Goal: Use online tool/utility: Utilize a website feature to perform a specific function

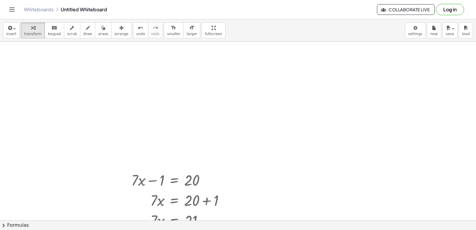
scroll to position [21828, 0]
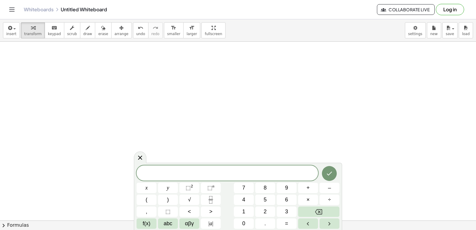
click at [265, 189] on span "8" at bounding box center [265, 188] width 3 height 8
click at [307, 190] on span "+" at bounding box center [308, 188] width 3 height 8
click at [286, 193] on button "9" at bounding box center [287, 188] width 20 height 10
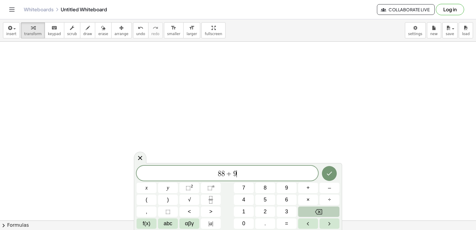
click at [311, 210] on button "Backspace" at bounding box center [318, 212] width 41 height 10
click at [312, 212] on button "Backspace" at bounding box center [318, 212] width 41 height 10
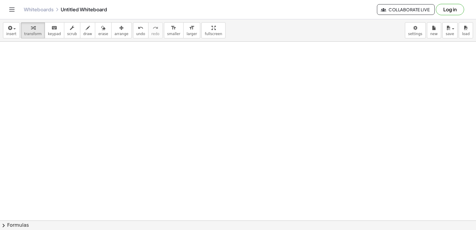
scroll to position [21769, 0]
drag, startPoint x: 476, startPoint y: 225, endPoint x: 440, endPoint y: 143, distance: 89.3
click at [468, 221] on button "chevron_right Formulas" at bounding box center [238, 226] width 476 height 10
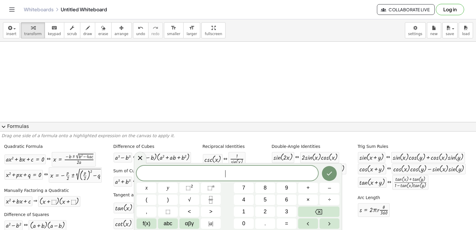
scroll to position [21721, 0]
drag, startPoint x: 237, startPoint y: 85, endPoint x: 240, endPoint y: 80, distance: 6.0
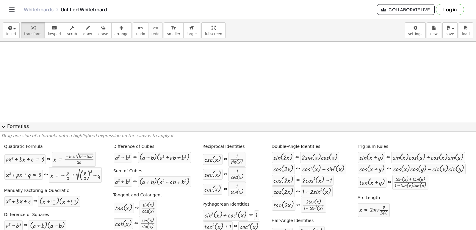
click at [3, 127] on span "expand_more" at bounding box center [3, 126] width 7 height 7
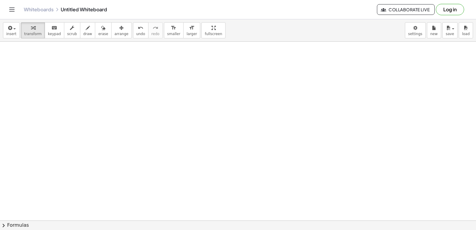
scroll to position [21644, 0]
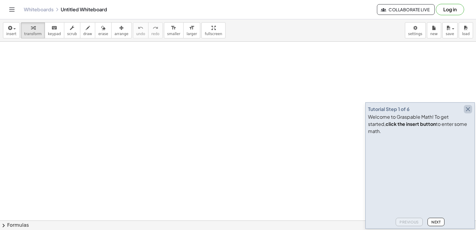
click at [467, 113] on icon "button" at bounding box center [468, 109] width 7 height 7
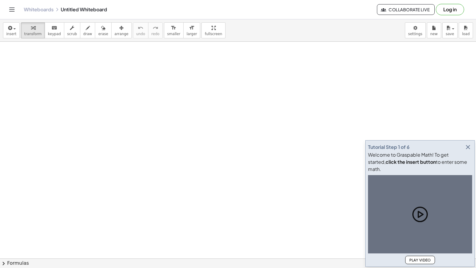
click at [468, 151] on icon "button" at bounding box center [468, 146] width 7 height 7
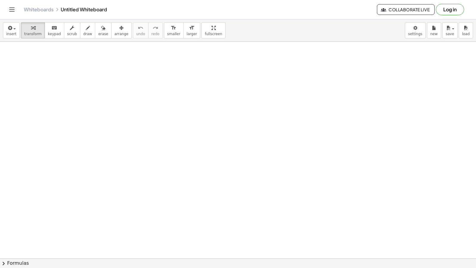
click at [417, 32] on body "Graspable Math Activities Get Started Activity Bank Assigned Work Classes White…" at bounding box center [238, 134] width 476 height 268
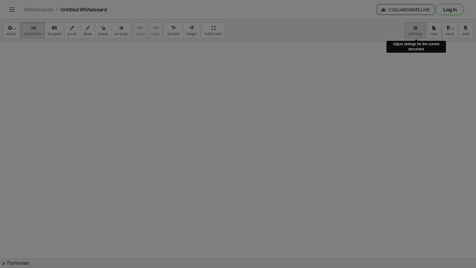
click at [414, 32] on div at bounding box center [238, 134] width 476 height 268
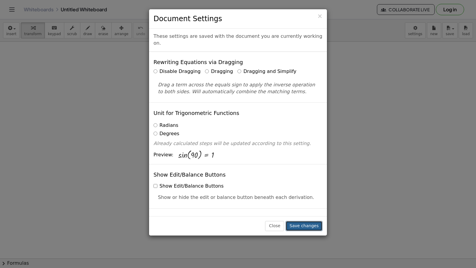
click at [303, 224] on button "Save changes" at bounding box center [304, 226] width 37 height 10
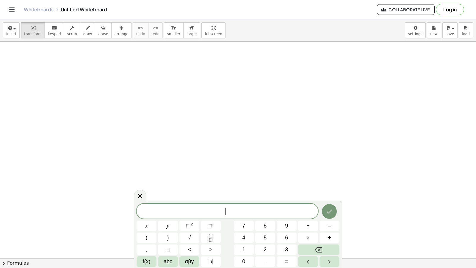
click at [248, 222] on button "7" at bounding box center [244, 226] width 20 height 10
click at [149, 225] on button "x" at bounding box center [147, 226] width 20 height 10
click at [329, 223] on button "–" at bounding box center [330, 226] width 20 height 10
click at [283, 227] on button "9" at bounding box center [287, 226] width 20 height 10
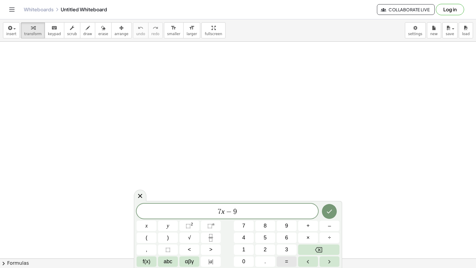
click at [286, 259] on span "=" at bounding box center [286, 262] width 3 height 8
click at [252, 247] on button "1" at bounding box center [244, 249] width 20 height 10
click at [264, 249] on button "2" at bounding box center [265, 249] width 20 height 10
click at [329, 207] on button "Done" at bounding box center [329, 211] width 15 height 15
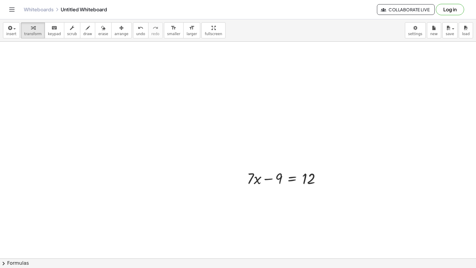
scroll to position [60, 0]
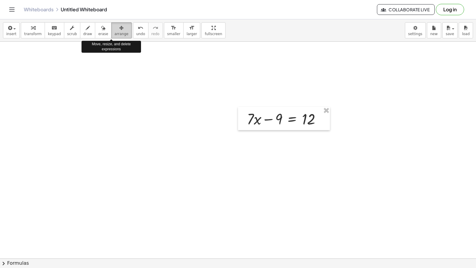
click at [115, 33] on span "arrange" at bounding box center [122, 34] width 14 height 4
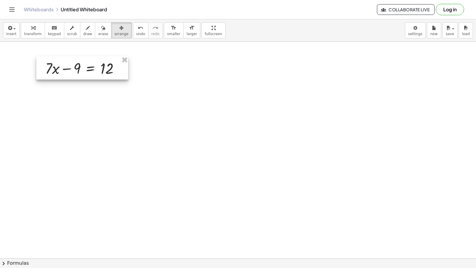
drag, startPoint x: 249, startPoint y: 116, endPoint x: 47, endPoint y: 68, distance: 207.4
click at [47, 66] on div at bounding box center [82, 67] width 92 height 23
click at [73, 113] on div at bounding box center [238, 218] width 476 height 472
drag, startPoint x: 84, startPoint y: 115, endPoint x: 100, endPoint y: 112, distance: 16.0
click at [85, 115] on div at bounding box center [238, 218] width 476 height 472
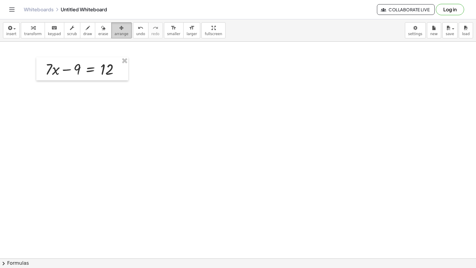
click at [119, 31] on icon "button" at bounding box center [121, 27] width 4 height 7
click at [161, 94] on div at bounding box center [238, 218] width 476 height 472
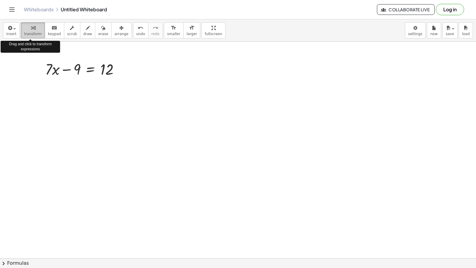
click at [31, 34] on span "transform" at bounding box center [33, 34] width 18 height 4
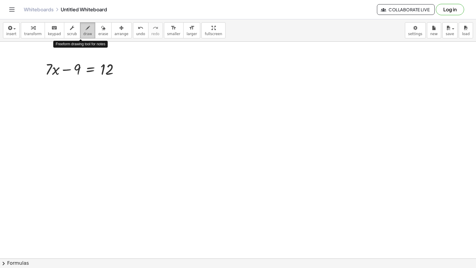
click at [84, 27] on div "button" at bounding box center [87, 27] width 9 height 7
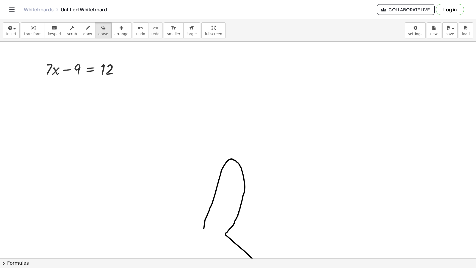
drag, startPoint x: 476, startPoint y: 268, endPoint x: 165, endPoint y: 147, distance: 333.9
click at [134, 98] on div "insert select one: Math Expression Function Text Youtube Video Graphing Geometr…" at bounding box center [238, 143] width 476 height 249
drag, startPoint x: 212, startPoint y: 194, endPoint x: 145, endPoint y: 27, distance: 179.2
click at [196, 82] on div at bounding box center [239, 218] width 478 height 472
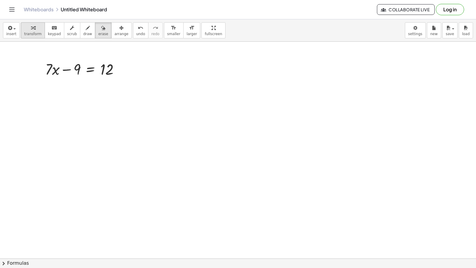
click at [31, 30] on icon "button" at bounding box center [33, 27] width 4 height 7
click at [109, 71] on div at bounding box center [84, 69] width 85 height 20
click at [94, 69] on div at bounding box center [84, 69] width 85 height 20
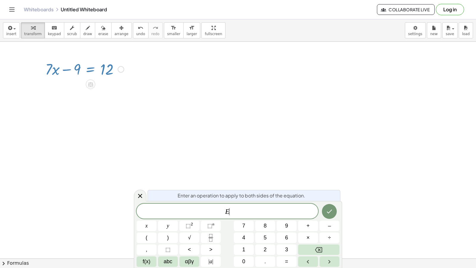
click at [236, 75] on div at bounding box center [239, 218] width 478 height 472
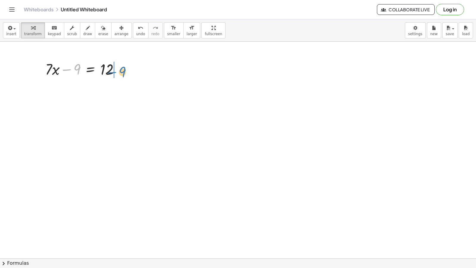
drag, startPoint x: 80, startPoint y: 66, endPoint x: 125, endPoint y: 67, distance: 45.6
click at [126, 67] on div at bounding box center [84, 69] width 85 height 20
click at [120, 89] on div at bounding box center [95, 89] width 106 height 20
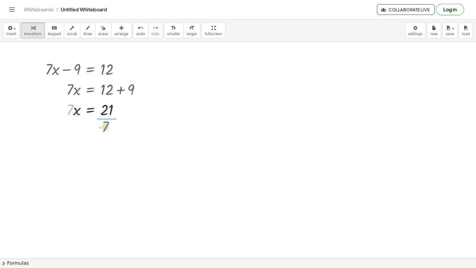
drag, startPoint x: 70, startPoint y: 110, endPoint x: 103, endPoint y: 124, distance: 35.3
click at [108, 134] on div at bounding box center [95, 134] width 106 height 30
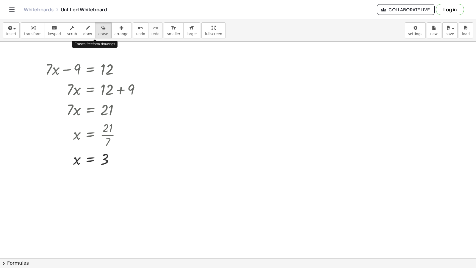
drag, startPoint x: 93, startPoint y: 32, endPoint x: 196, endPoint y: 268, distance: 257.4
click at [98, 33] on span "erase" at bounding box center [103, 34] width 10 height 4
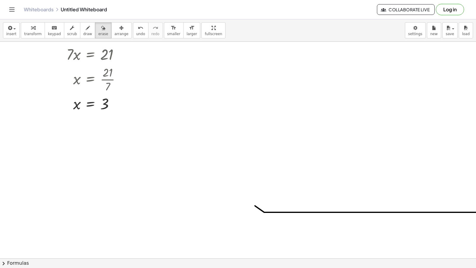
scroll to position [119, 0]
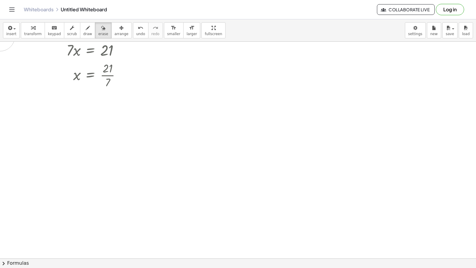
drag, startPoint x: 289, startPoint y: 193, endPoint x: 0, endPoint y: 36, distance: 328.6
click at [0, 36] on div "insert select one: Math Expression Function Text Youtube Video Graphing Geometr…" at bounding box center [238, 143] width 476 height 249
drag, startPoint x: 31, startPoint y: 31, endPoint x: 35, endPoint y: 35, distance: 5.1
click at [31, 32] on button "transform" at bounding box center [33, 30] width 24 height 16
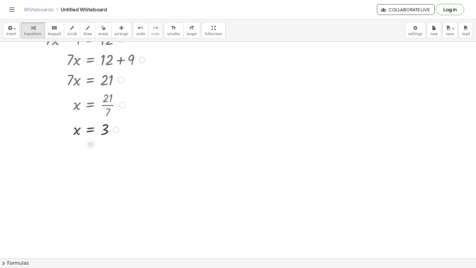
scroll to position [60, 0]
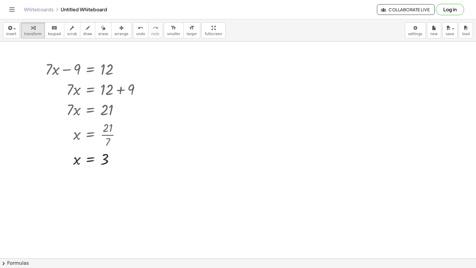
click at [289, 71] on div at bounding box center [239, 218] width 478 height 472
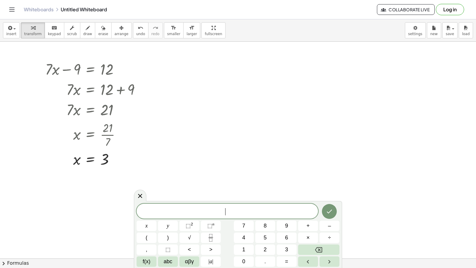
click at [289, 71] on div at bounding box center [239, 218] width 478 height 472
click at [269, 237] on button "5" at bounding box center [265, 238] width 20 height 10
click at [165, 227] on button "y" at bounding box center [168, 226] width 20 height 10
click at [310, 226] on span "+" at bounding box center [308, 226] width 3 height 8
click at [245, 249] on span "1" at bounding box center [243, 250] width 3 height 8
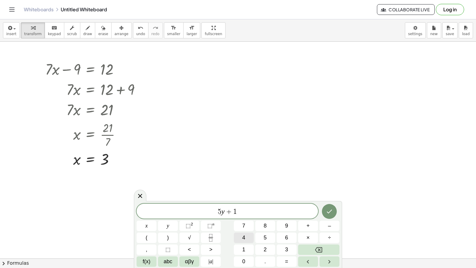
click at [247, 238] on button "4" at bounding box center [244, 238] width 20 height 10
click at [286, 261] on span "=" at bounding box center [286, 262] width 3 height 8
click at [330, 224] on span "–" at bounding box center [329, 226] width 3 height 8
click at [267, 245] on button "2" at bounding box center [265, 249] width 20 height 10
click at [246, 251] on button "1" at bounding box center [244, 249] width 20 height 10
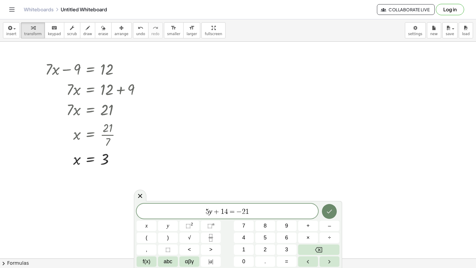
click at [330, 213] on icon "Done" at bounding box center [329, 211] width 7 height 7
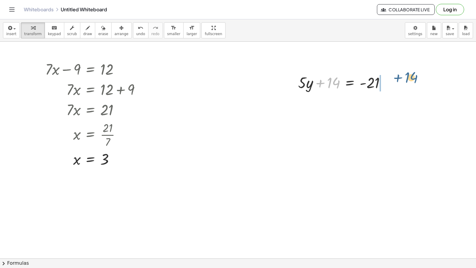
drag, startPoint x: 334, startPoint y: 85, endPoint x: 390, endPoint y: 88, distance: 56.3
click at [390, 88] on div at bounding box center [344, 82] width 98 height 20
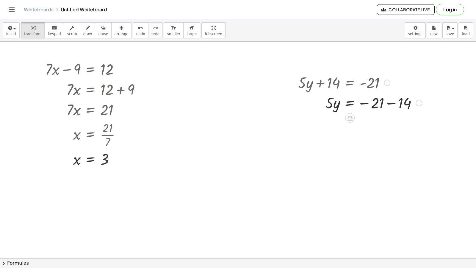
click at [390, 103] on div at bounding box center [360, 102] width 130 height 20
drag, startPoint x: 330, startPoint y: 126, endPoint x: 359, endPoint y: 142, distance: 33.4
click at [367, 142] on div "+ · 7 · x − 9 = 12 · 7 · x = + 12 + 9 · 7 · x = 21 x = · 21 · 7 x = 3 + · 5 · y…" at bounding box center [239, 218] width 478 height 472
click at [377, 146] on div at bounding box center [360, 148] width 130 height 30
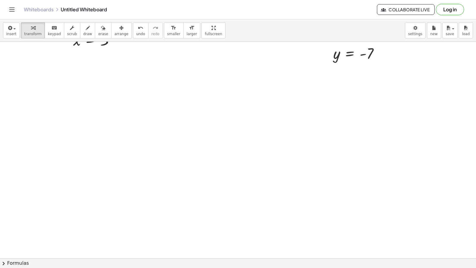
scroll to position [238, 0]
drag, startPoint x: 163, startPoint y: 152, endPoint x: 177, endPoint y: 148, distance: 14.2
click at [166, 152] on div at bounding box center [239, 40] width 478 height 472
drag, startPoint x: 177, startPoint y: 148, endPoint x: 181, endPoint y: 152, distance: 5.1
click at [180, 151] on div at bounding box center [239, 40] width 478 height 472
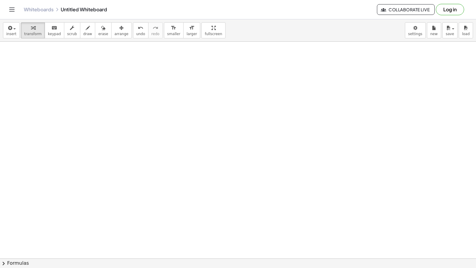
click at [232, 196] on div at bounding box center [239, 40] width 478 height 472
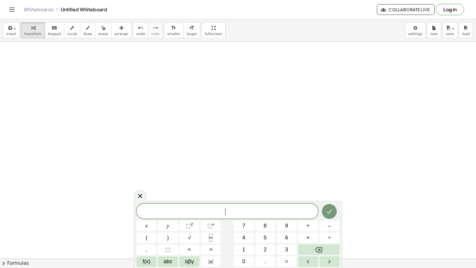
click at [233, 195] on div at bounding box center [239, 40] width 478 height 472
click at [260, 236] on button "5" at bounding box center [265, 238] width 20 height 10
click at [153, 226] on button "x" at bounding box center [147, 226] width 20 height 10
click at [325, 223] on button "–" at bounding box center [330, 226] width 20 height 10
click at [285, 267] on div "5 x − ​ x y ⬚ 2 ⬚ n 7 8 9 + – ( ) √ 4 5 6 × ÷ , ⬚ < > 1 2 3 f(x) abc αβγ | a | …" at bounding box center [238, 234] width 208 height 67
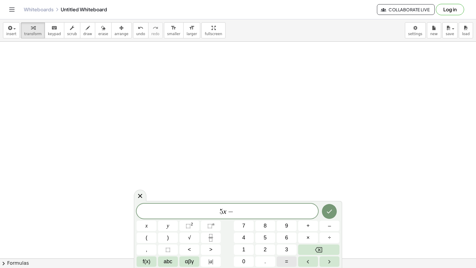
click at [285, 260] on span "=" at bounding box center [286, 262] width 3 height 8
click at [325, 249] on button "Backspace" at bounding box center [318, 249] width 41 height 10
click at [285, 221] on button "9" at bounding box center [287, 226] width 20 height 10
click at [288, 260] on span "=" at bounding box center [286, 262] width 3 height 8
click at [250, 247] on button "1" at bounding box center [244, 249] width 20 height 10
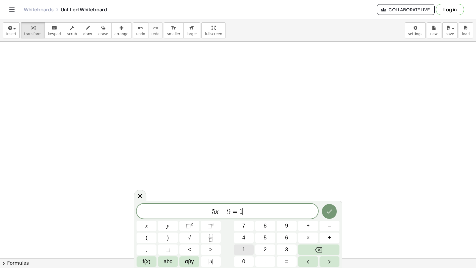
click at [250, 247] on button "1" at bounding box center [244, 249] width 20 height 10
click at [332, 210] on icon "Done" at bounding box center [329, 211] width 7 height 7
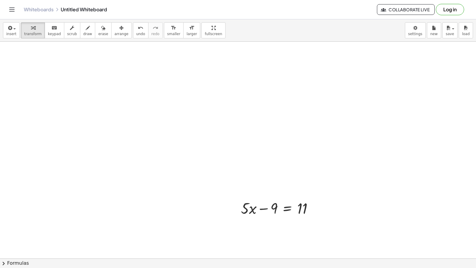
drag, startPoint x: 112, startPoint y: 32, endPoint x: 131, endPoint y: 122, distance: 91.8
click at [115, 36] on span "arrange" at bounding box center [122, 34] width 14 height 4
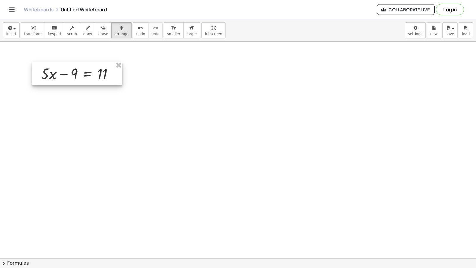
drag, startPoint x: 254, startPoint y: 203, endPoint x: 56, endPoint y: 69, distance: 238.6
click at [56, 68] on div at bounding box center [77, 73] width 90 height 23
drag, startPoint x: 29, startPoint y: 32, endPoint x: 29, endPoint y: 40, distance: 8.0
click at [29, 32] on span "transform" at bounding box center [33, 34] width 18 height 4
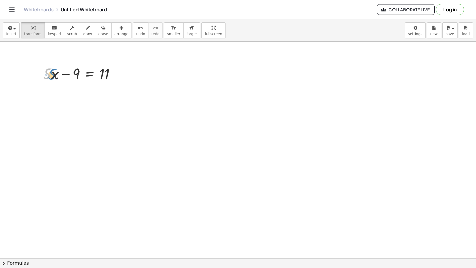
drag, startPoint x: 46, startPoint y: 73, endPoint x: 49, endPoint y: 87, distance: 13.6
click at [51, 74] on div at bounding box center [81, 73] width 83 height 20
drag, startPoint x: 76, startPoint y: 77, endPoint x: 104, endPoint y: 99, distance: 35.2
drag, startPoint x: 117, startPoint y: 93, endPoint x: 110, endPoint y: 102, distance: 12.0
click at [116, 93] on div at bounding box center [92, 93] width 104 height 20
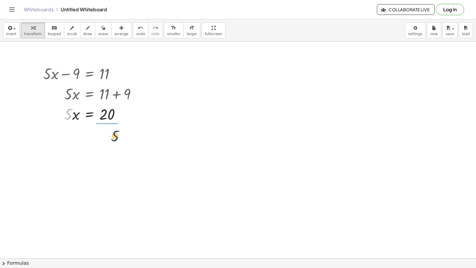
drag, startPoint x: 66, startPoint y: 118, endPoint x: 113, endPoint y: 136, distance: 50.1
click at [105, 140] on div at bounding box center [92, 139] width 104 height 30
click at [80, 37] on button "draw" at bounding box center [87, 30] width 15 height 16
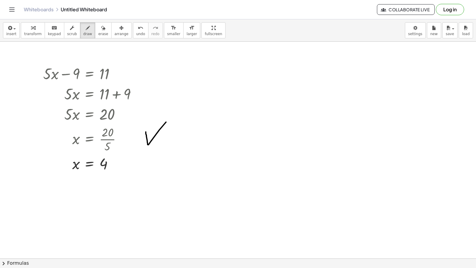
drag, startPoint x: 147, startPoint y: 138, endPoint x: 176, endPoint y: 111, distance: 40.0
click at [176, 111] on div at bounding box center [239, 40] width 478 height 472
click at [99, 31] on button "erase" at bounding box center [103, 30] width 16 height 16
drag, startPoint x: 146, startPoint y: 137, endPoint x: 172, endPoint y: 117, distance: 32.5
click at [178, 117] on div at bounding box center [239, 40] width 478 height 472
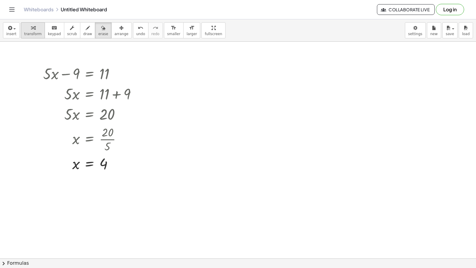
click at [26, 31] on div "button" at bounding box center [33, 27] width 18 height 7
click at [229, 151] on div at bounding box center [239, 40] width 478 height 472
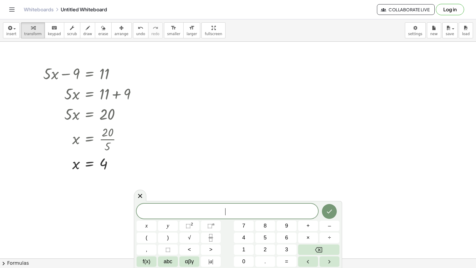
click at [228, 151] on div at bounding box center [239, 40] width 478 height 472
click at [245, 249] on span "1" at bounding box center [243, 250] width 3 height 8
click at [241, 236] on button "4" at bounding box center [244, 238] width 20 height 10
click at [171, 227] on button "y" at bounding box center [168, 226] width 20 height 10
click at [306, 226] on div "1 4 y ​ x y ⬚ 2 ⬚ n 7 8 9 + – ( ) √ 4 5 6 × ÷ , ⬚ < > 1 2 3 f(x) abc αβγ | a | …" at bounding box center [238, 235] width 203 height 63
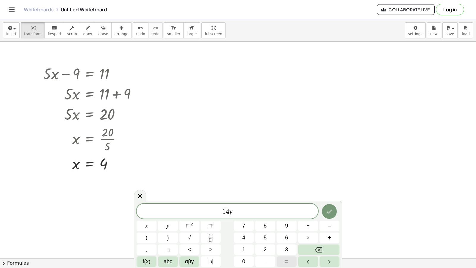
click at [280, 259] on button "=" at bounding box center [287, 261] width 20 height 10
click at [328, 252] on button "Backspace" at bounding box center [318, 249] width 41 height 10
click at [333, 226] on button "–" at bounding box center [330, 226] width 20 height 10
click at [265, 245] on button "2" at bounding box center [265, 249] width 20 height 10
click at [241, 258] on button "0" at bounding box center [244, 261] width 20 height 10
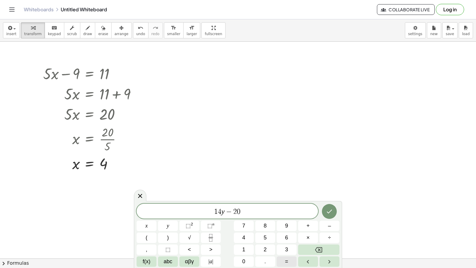
click at [287, 258] on span "=" at bounding box center [286, 262] width 3 height 8
click at [261, 249] on button "2" at bounding box center [265, 249] width 20 height 10
click at [263, 249] on button "2" at bounding box center [265, 249] width 20 height 10
click at [332, 207] on button "Done" at bounding box center [329, 211] width 15 height 15
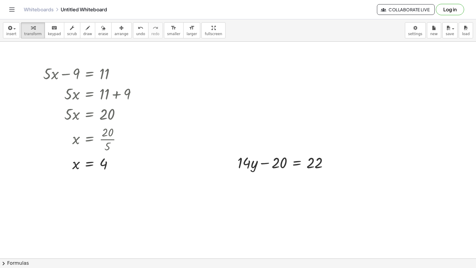
drag, startPoint x: 106, startPoint y: 27, endPoint x: 193, endPoint y: 152, distance: 152.1
click at [111, 35] on button "arrange" at bounding box center [121, 30] width 21 height 16
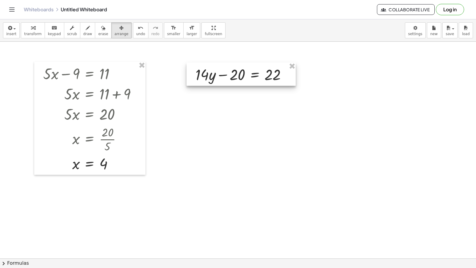
drag, startPoint x: 257, startPoint y: 166, endPoint x: 215, endPoint y: 79, distance: 96.0
click at [215, 77] on div at bounding box center [241, 74] width 109 height 23
click at [37, 29] on div "button" at bounding box center [33, 27] width 18 height 7
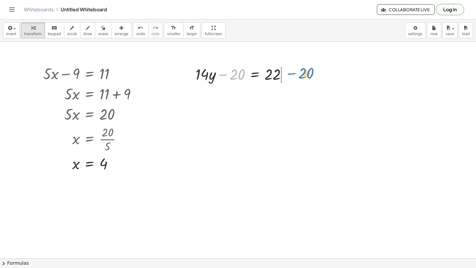
drag, startPoint x: 306, startPoint y: 106, endPoint x: 303, endPoint y: 72, distance: 34.3
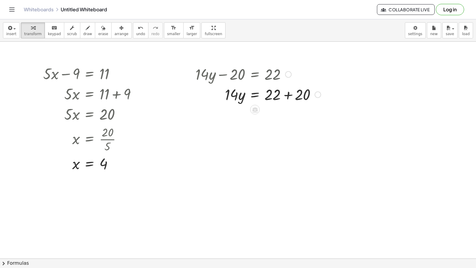
drag, startPoint x: 285, startPoint y: 91, endPoint x: 285, endPoint y: 94, distance: 3.3
click at [285, 93] on div at bounding box center [258, 94] width 131 height 20
drag, startPoint x: 236, startPoint y: 115, endPoint x: 273, endPoint y: 127, distance: 38.7
click at [273, 127] on div "+ · 7 · x − 9 = 12 · 7 · x = + 12 + 9 · 7 · x = 21 x = · 21 · 7 x = 3 + · 5 · y…" at bounding box center [239, 40] width 478 height 472
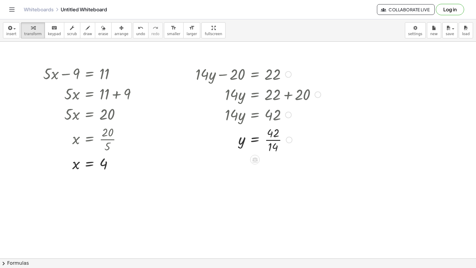
click at [275, 139] on div at bounding box center [258, 139] width 131 height 30
click at [115, 35] on span "arrange" at bounding box center [122, 34] width 14 height 4
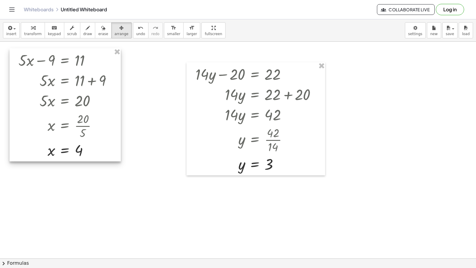
drag, startPoint x: 93, startPoint y: 82, endPoint x: 66, endPoint y: 68, distance: 29.7
click at [66, 68] on div at bounding box center [65, 104] width 111 height 113
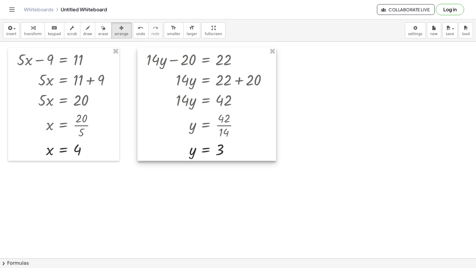
drag, startPoint x: 226, startPoint y: 121, endPoint x: 180, endPoint y: 110, distance: 47.4
click at [180, 110] on div at bounding box center [207, 104] width 139 height 113
click at [35, 35] on span "transform" at bounding box center [33, 34] width 18 height 4
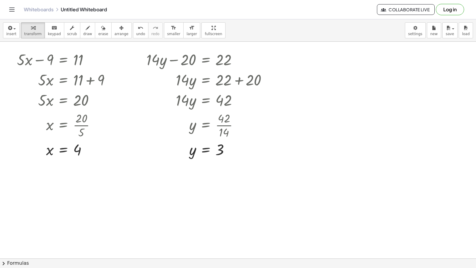
click at [330, 184] on div at bounding box center [239, 40] width 478 height 472
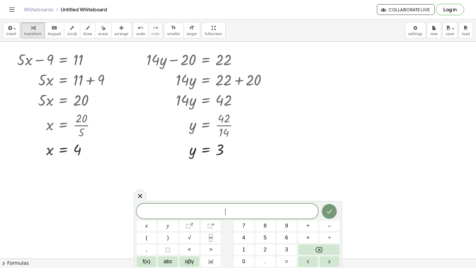
drag, startPoint x: 330, startPoint y: 184, endPoint x: 212, endPoint y: 196, distance: 118.3
click at [328, 184] on div at bounding box center [239, 40] width 478 height 472
click at [263, 225] on button "8" at bounding box center [265, 226] width 20 height 10
click at [175, 236] on div "8 ​ x y ⬚ 2 ⬚ n 7 8 9 + – ( ) √ 4 5 6 × ÷ , ⬚ < > 1 2 3 f(x) abc αβγ | a | 0 . =" at bounding box center [238, 235] width 203 height 63
click at [147, 227] on span "x" at bounding box center [147, 226] width 2 height 8
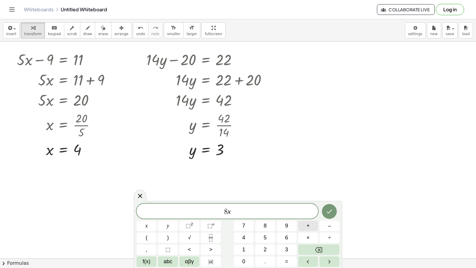
click at [308, 229] on span "+" at bounding box center [308, 226] width 3 height 8
click at [259, 246] on button "2" at bounding box center [265, 249] width 20 height 10
click at [246, 249] on button "1" at bounding box center [244, 249] width 20 height 10
click at [287, 260] on span "=" at bounding box center [286, 262] width 3 height 8
click at [265, 248] on span "2" at bounding box center [265, 250] width 3 height 8
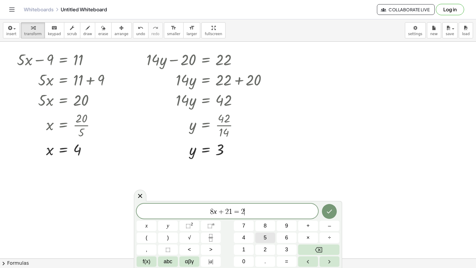
click at [266, 239] on span "5" at bounding box center [265, 238] width 3 height 8
click at [331, 210] on icon "Done" at bounding box center [329, 211] width 7 height 7
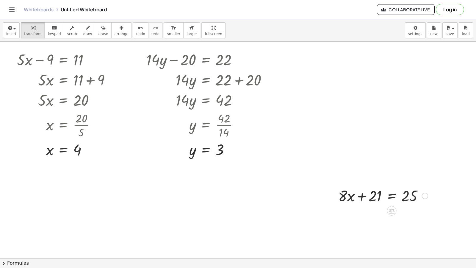
click at [417, 188] on div at bounding box center [384, 195] width 96 height 20
click at [412, 195] on div at bounding box center [384, 195] width 96 height 20
drag, startPoint x: 373, startPoint y: 191, endPoint x: 368, endPoint y: 191, distance: 5.1
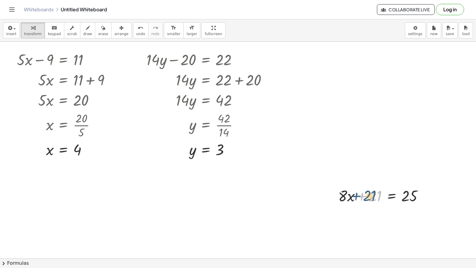
click at [368, 191] on div at bounding box center [384, 195] width 96 height 20
click at [98, 35] on span "erase" at bounding box center [103, 34] width 10 height 4
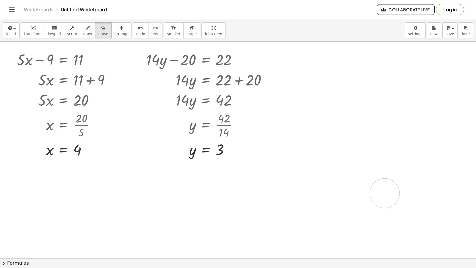
drag, startPoint x: 370, startPoint y: 183, endPoint x: 4, endPoint y: 99, distance: 375.4
click at [377, 192] on div at bounding box center [239, 40] width 478 height 472
drag, startPoint x: 35, startPoint y: 29, endPoint x: 113, endPoint y: 65, distance: 85.5
click at [35, 29] on div "button" at bounding box center [33, 27] width 18 height 7
click at [307, 108] on div at bounding box center [239, 40] width 478 height 472
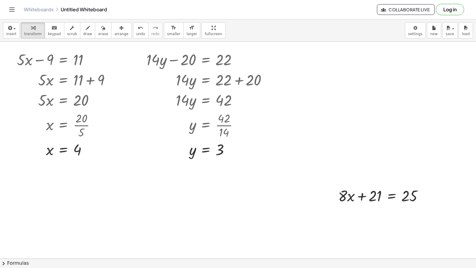
drag, startPoint x: 310, startPoint y: 113, endPoint x: 365, endPoint y: 160, distance: 72.0
click at [311, 113] on div at bounding box center [239, 40] width 478 height 472
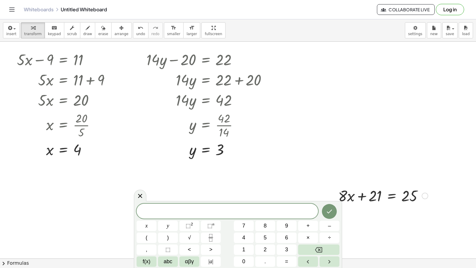
click at [413, 196] on div at bounding box center [384, 195] width 96 height 20
click at [415, 197] on div at bounding box center [384, 195] width 96 height 20
click at [267, 225] on button "8" at bounding box center [265, 226] width 20 height 10
click at [151, 228] on button "x" at bounding box center [147, 226] width 20 height 10
click at [307, 226] on span "+" at bounding box center [308, 226] width 3 height 8
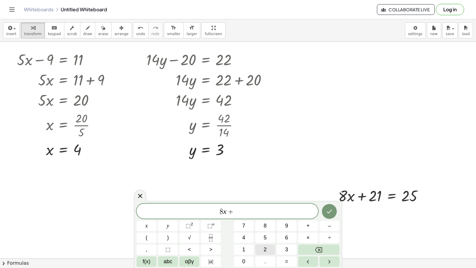
click at [266, 249] on span "2" at bounding box center [265, 250] width 3 height 8
click at [247, 250] on button "1" at bounding box center [244, 249] width 20 height 10
click at [289, 260] on button "=" at bounding box center [287, 261] width 20 height 10
click at [269, 238] on button "5" at bounding box center [265, 238] width 20 height 10
click at [324, 213] on button "Done" at bounding box center [329, 211] width 15 height 15
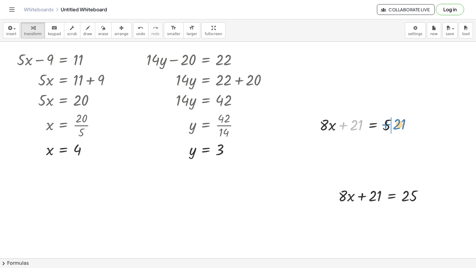
drag, startPoint x: 355, startPoint y: 127, endPoint x: 392, endPoint y: 131, distance: 36.5
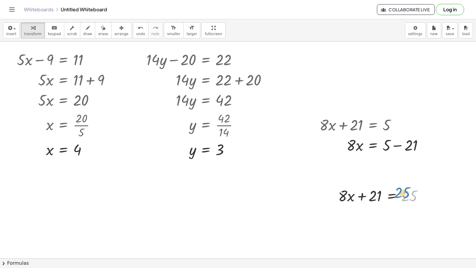
click at [411, 191] on div at bounding box center [384, 195] width 96 height 20
click at [397, 145] on div at bounding box center [374, 145] width 115 height 20
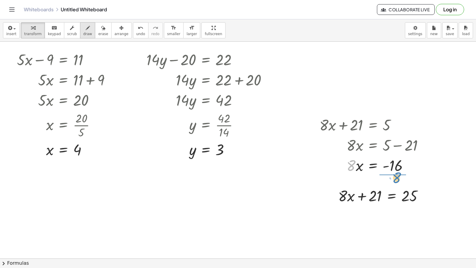
drag, startPoint x: 353, startPoint y: 168, endPoint x: 74, endPoint y: 24, distance: 314.6
click at [140, 97] on div "insert select one: Math Expression Function Text Youtube Video Graphing Geometr…" at bounding box center [238, 143] width 476 height 249
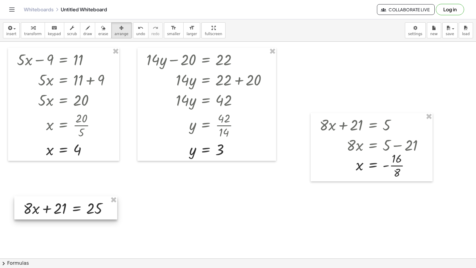
drag, startPoint x: 333, startPoint y: 200, endPoint x: 37, endPoint y: 208, distance: 296.9
click at [22, 210] on div at bounding box center [65, 207] width 103 height 23
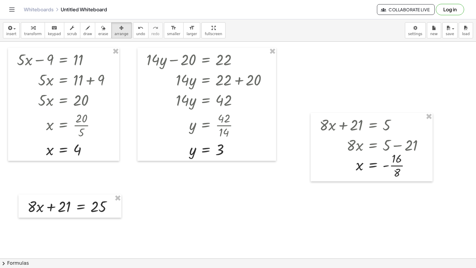
drag, startPoint x: 34, startPoint y: 29, endPoint x: 60, endPoint y: 77, distance: 54.0
click at [40, 41] on div "insert select one: Math Expression Function Text Youtube Video Graphing Geometr…" at bounding box center [238, 30] width 476 height 22
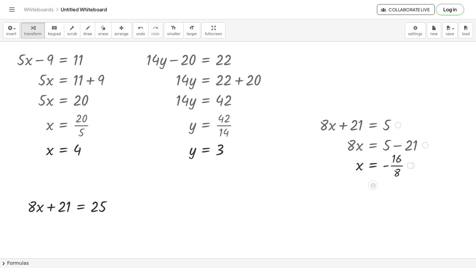
click at [389, 164] on div at bounding box center [374, 165] width 115 height 30
click at [393, 161] on div at bounding box center [374, 165] width 115 height 30
click at [394, 165] on div at bounding box center [374, 165] width 115 height 30
click at [119, 26] on icon "button" at bounding box center [121, 27] width 4 height 7
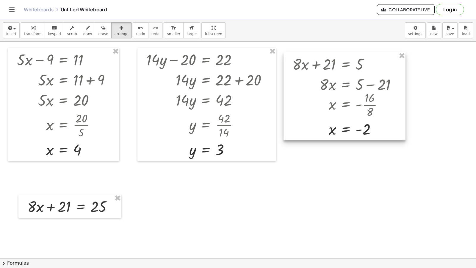
drag, startPoint x: 408, startPoint y: 146, endPoint x: 384, endPoint y: 84, distance: 66.4
click at [384, 84] on div at bounding box center [345, 96] width 122 height 88
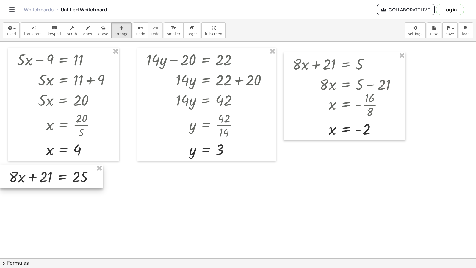
drag, startPoint x: 96, startPoint y: 208, endPoint x: 79, endPoint y: 185, distance: 28.3
click at [77, 185] on div at bounding box center [51, 176] width 103 height 23
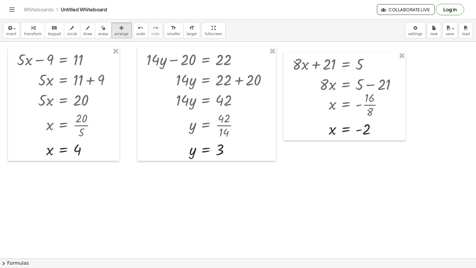
drag, startPoint x: 34, startPoint y: 29, endPoint x: 62, endPoint y: 47, distance: 32.7
click at [35, 29] on div "button" at bounding box center [33, 27] width 18 height 7
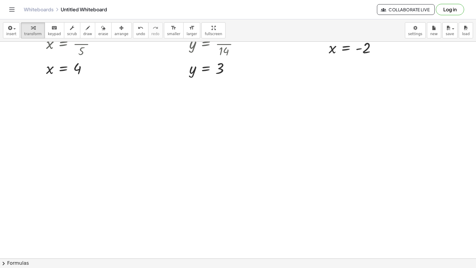
scroll to position [409, 0]
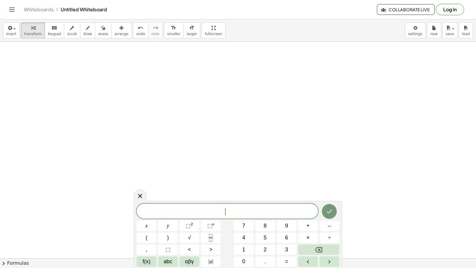
drag, startPoint x: 152, startPoint y: 180, endPoint x: 181, endPoint y: 174, distance: 29.6
click at [243, 227] on span "7" at bounding box center [243, 226] width 3 height 8
click at [148, 223] on button "x" at bounding box center [147, 226] width 20 height 10
click at [312, 224] on button "+" at bounding box center [308, 226] width 20 height 10
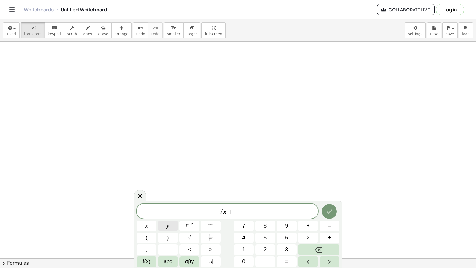
click at [164, 227] on button "y" at bounding box center [168, 226] width 20 height 10
click at [288, 260] on button "=" at bounding box center [287, 261] width 20 height 10
click at [280, 224] on button "9" at bounding box center [287, 226] width 20 height 10
click at [332, 212] on icon "Done" at bounding box center [329, 211] width 7 height 7
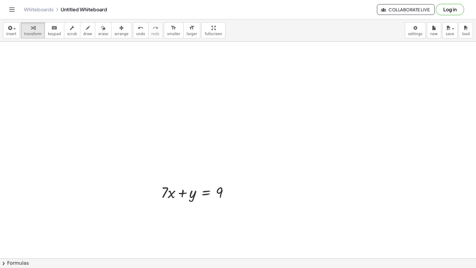
drag, startPoint x: 119, startPoint y: 32, endPoint x: 151, endPoint y: 96, distance: 71.4
click at [119, 32] on button "arrange" at bounding box center [121, 30] width 21 height 16
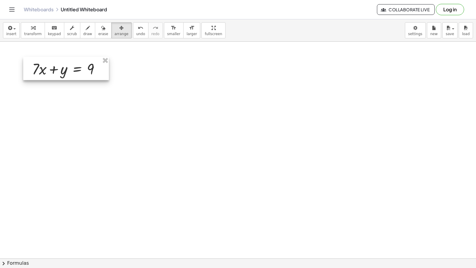
drag, startPoint x: 209, startPoint y: 198, endPoint x: 80, endPoint y: 74, distance: 178.6
click at [80, 74] on div at bounding box center [66, 68] width 86 height 23
drag, startPoint x: 33, startPoint y: 34, endPoint x: 56, endPoint y: 67, distance: 40.6
click at [33, 34] on span "transform" at bounding box center [33, 34] width 18 height 4
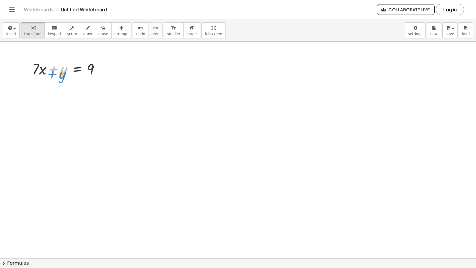
drag, startPoint x: 61, startPoint y: 71, endPoint x: 60, endPoint y: 75, distance: 5.0
click at [60, 75] on div at bounding box center [68, 68] width 78 height 20
drag, startPoint x: 37, startPoint y: 74, endPoint x: 115, endPoint y: 73, distance: 77.7
drag, startPoint x: 254, startPoint y: 113, endPoint x: 254, endPoint y: 121, distance: 8.9
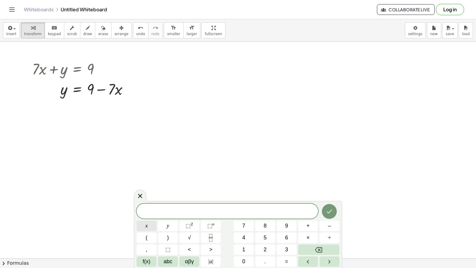
click at [147, 224] on span "x" at bounding box center [147, 226] width 2 height 8
click at [329, 227] on span "–" at bounding box center [329, 226] width 3 height 8
click at [242, 233] on button "4" at bounding box center [244, 238] width 20 height 10
drag, startPoint x: 161, startPoint y: 221, endPoint x: 164, endPoint y: 224, distance: 4.9
click at [164, 224] on div "x − 4 x y ⬚ 2 ⬚ n 7 8 9 + – ( ) √ 4 5 6 × ÷ , ⬚ < > 1 2 3 f(x) abc αβγ | a | 0 …" at bounding box center [238, 235] width 203 height 63
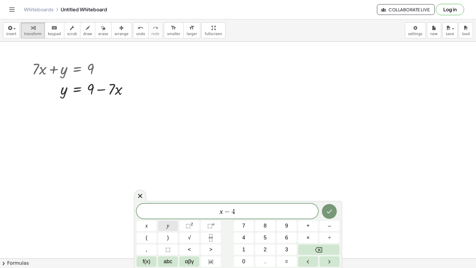
click at [164, 224] on button "y" at bounding box center [168, 226] width 20 height 10
click at [292, 262] on button "=" at bounding box center [287, 261] width 20 height 10
click at [265, 237] on span "5" at bounding box center [265, 238] width 3 height 8
click at [330, 214] on icon "Done" at bounding box center [329, 211] width 7 height 7
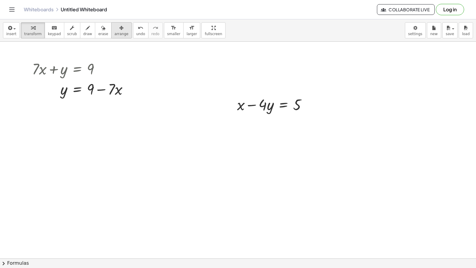
click at [116, 35] on span "arrange" at bounding box center [122, 34] width 14 height 4
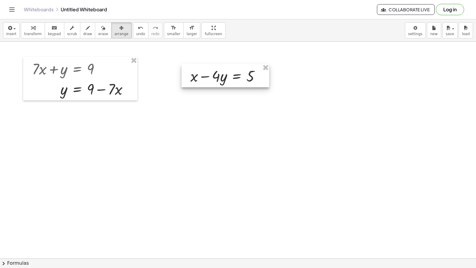
drag, startPoint x: 261, startPoint y: 114, endPoint x: 215, endPoint y: 84, distance: 55.3
click at [215, 84] on div at bounding box center [226, 75] width 88 height 23
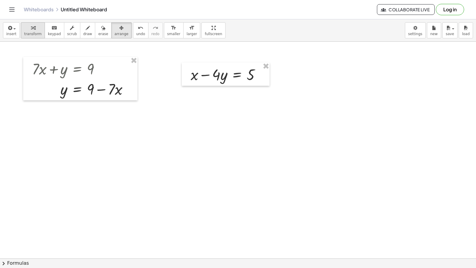
click at [31, 30] on icon "button" at bounding box center [33, 27] width 4 height 7
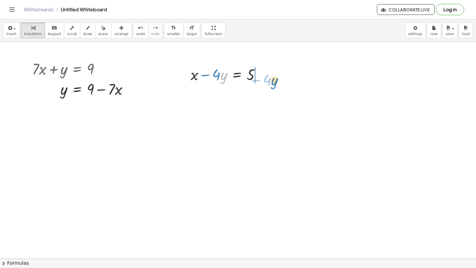
drag, startPoint x: 222, startPoint y: 77, endPoint x: 273, endPoint y: 81, distance: 50.8
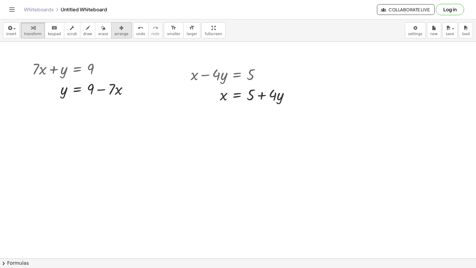
click at [115, 33] on span "arrange" at bounding box center [122, 34] width 14 height 4
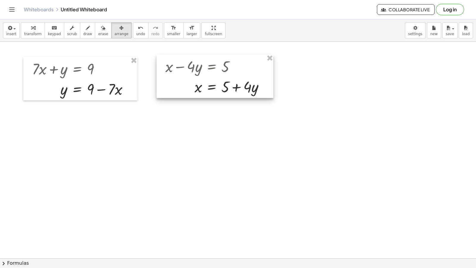
drag, startPoint x: 228, startPoint y: 85, endPoint x: 202, endPoint y: 77, distance: 26.6
click at [202, 77] on div at bounding box center [215, 75] width 117 height 43
click at [33, 30] on div "button" at bounding box center [33, 27] width 18 height 7
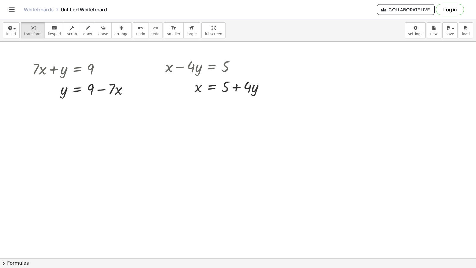
drag, startPoint x: 202, startPoint y: 142, endPoint x: 200, endPoint y: 136, distance: 5.9
drag, startPoint x: 200, startPoint y: 136, endPoint x: 298, endPoint y: 209, distance: 122.3
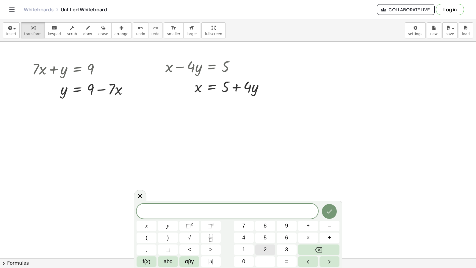
click at [259, 248] on button "2" at bounding box center [265, 249] width 20 height 10
click at [176, 225] on button "y" at bounding box center [168, 226] width 20 height 10
click at [313, 226] on button "+" at bounding box center [308, 226] width 20 height 10
click at [262, 227] on button "8" at bounding box center [265, 226] width 20 height 10
click at [149, 225] on button "x" at bounding box center [147, 226] width 20 height 10
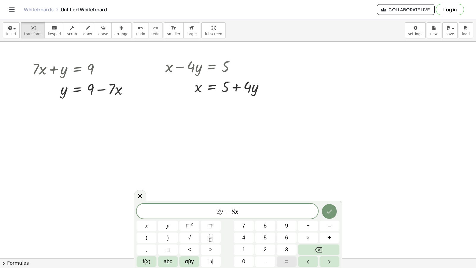
click at [288, 264] on span "=" at bounding box center [286, 262] width 3 height 8
click at [267, 249] on button "2" at bounding box center [265, 249] width 20 height 10
click at [245, 236] on span "4" at bounding box center [243, 238] width 3 height 8
click at [329, 211] on icon "Done" at bounding box center [329, 211] width 7 height 7
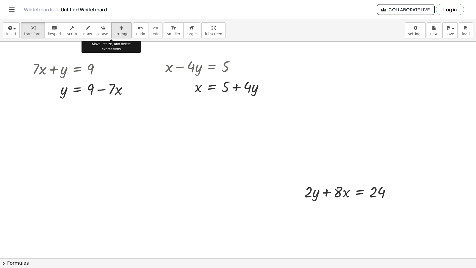
click at [115, 30] on div "button" at bounding box center [122, 27] width 14 height 7
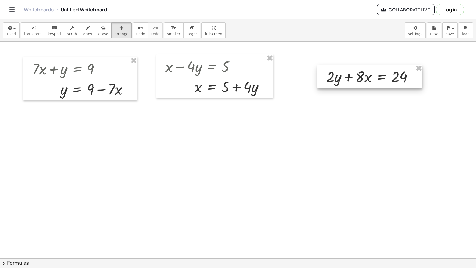
drag, startPoint x: 341, startPoint y: 198, endPoint x: 363, endPoint y: 82, distance: 117.3
click at [363, 82] on div at bounding box center [370, 76] width 105 height 23
click at [26, 28] on div "button" at bounding box center [33, 27] width 18 height 7
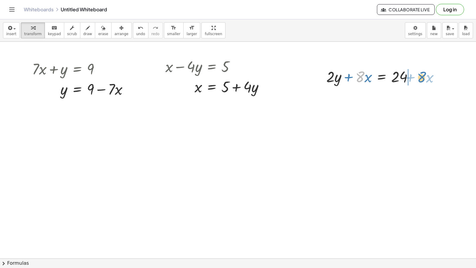
drag, startPoint x: 364, startPoint y: 77, endPoint x: 426, endPoint y: 78, distance: 62.2
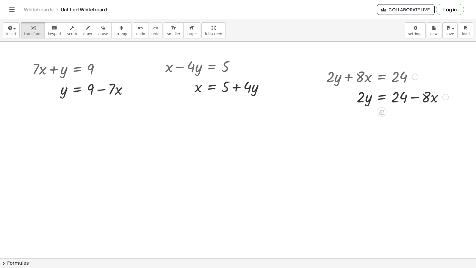
scroll to position [438, 0]
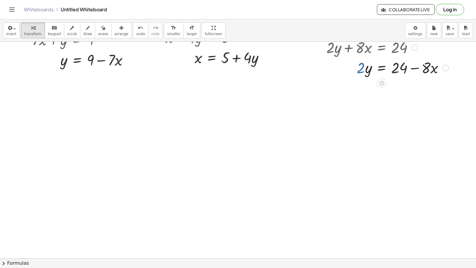
click at [361, 102] on div "+ · 7 · x − 9 = 12 · 7 · x = + 12 + 9 · 7 · x = 21 x = · 21 · 7 x = 3 + · 5 · y…" at bounding box center [239, 37] width 478 height 867
drag, startPoint x: 358, startPoint y: 67, endPoint x: 411, endPoint y: 73, distance: 53.3
click at [411, 73] on div at bounding box center [388, 67] width 128 height 20
drag, startPoint x: 411, startPoint y: 98, endPoint x: 411, endPoint y: 90, distance: 8.0
click at [411, 90] on div at bounding box center [388, 92] width 128 height 30
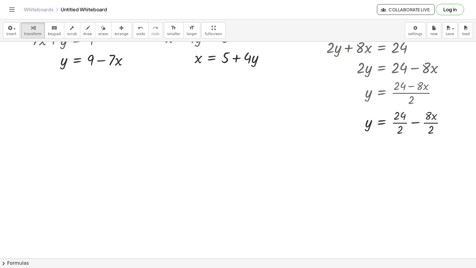
scroll to position [468, 0]
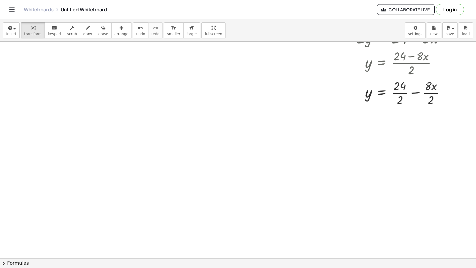
click at [148, 153] on div at bounding box center [239, 7] width 478 height 867
click at [221, 201] on div at bounding box center [239, 7] width 478 height 867
click at [224, 193] on div at bounding box center [239, 7] width 478 height 867
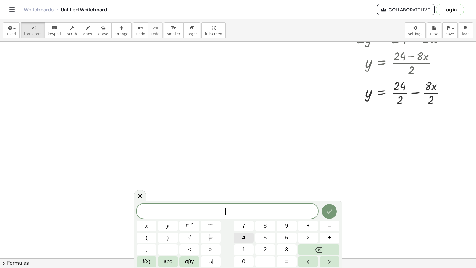
click at [248, 237] on button "4" at bounding box center [244, 238] width 20 height 10
click at [147, 223] on span "x" at bounding box center [147, 226] width 2 height 8
click at [325, 226] on button "–" at bounding box center [330, 226] width 20 height 10
click at [268, 252] on button "2" at bounding box center [265, 249] width 20 height 10
click at [245, 264] on span "0" at bounding box center [243, 262] width 3 height 8
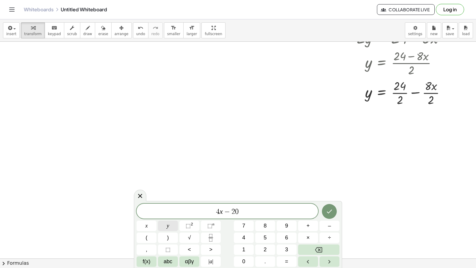
click at [172, 226] on button "y" at bounding box center [168, 226] width 20 height 10
click at [288, 256] on button "=" at bounding box center [287, 261] width 20 height 10
click at [282, 237] on button "6" at bounding box center [287, 238] width 20 height 10
click at [247, 261] on button "0" at bounding box center [244, 261] width 20 height 10
click at [332, 212] on icon "Done" at bounding box center [329, 211] width 7 height 7
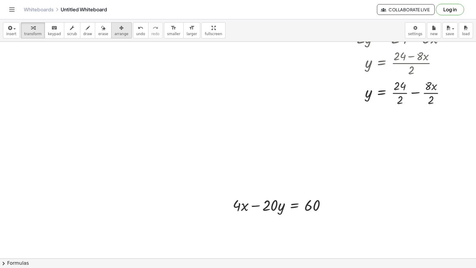
click at [115, 33] on span "arrange" at bounding box center [122, 34] width 14 height 4
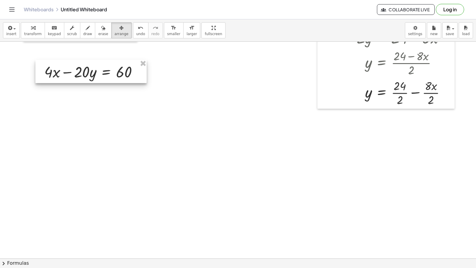
drag, startPoint x: 234, startPoint y: 203, endPoint x: 47, endPoint y: 72, distance: 227.8
click at [46, 71] on div at bounding box center [90, 71] width 111 height 23
drag, startPoint x: 35, startPoint y: 25, endPoint x: 65, endPoint y: 81, distance: 63.7
click at [35, 27] on div "button" at bounding box center [33, 27] width 18 height 7
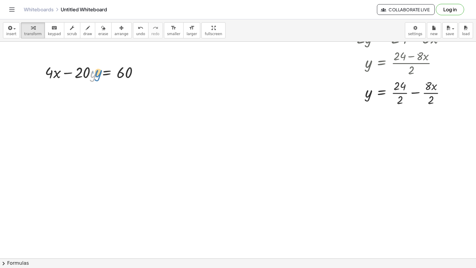
drag, startPoint x: 91, startPoint y: 78, endPoint x: 86, endPoint y: 79, distance: 4.8
click at [96, 77] on div at bounding box center [94, 72] width 104 height 20
drag, startPoint x: 84, startPoint y: 78, endPoint x: 147, endPoint y: 79, distance: 63.1
click at [149, 77] on div "+ · 7 · x − 9 = 12 · 7 · x = + 12 + 9 · 7 · x = 21 x = · 21 · 7 x = 3 + · 5 · y…" at bounding box center [239, 7] width 478 height 867
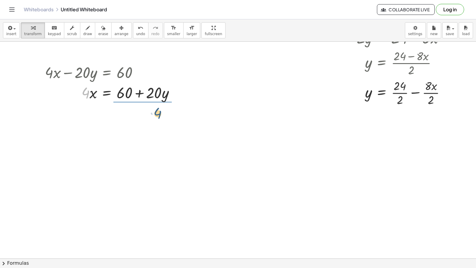
drag, startPoint x: 87, startPoint y: 94, endPoint x: 142, endPoint y: 115, distance: 58.3
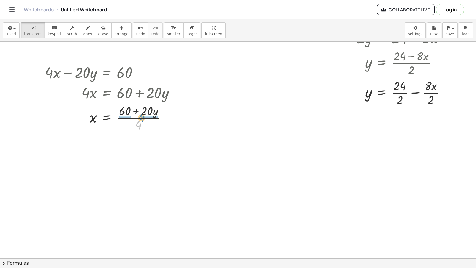
drag, startPoint x: 136, startPoint y: 124, endPoint x: 139, endPoint y: 117, distance: 8.0
click at [139, 117] on div at bounding box center [112, 117] width 140 height 30
click at [137, 147] on div at bounding box center [112, 147] width 140 height 30
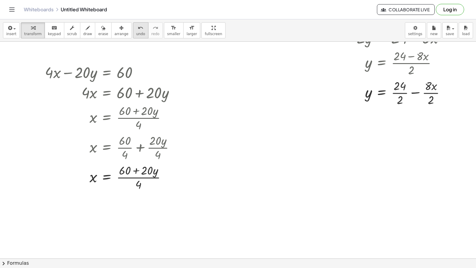
click at [136, 35] on span "undo" at bounding box center [140, 34] width 9 height 4
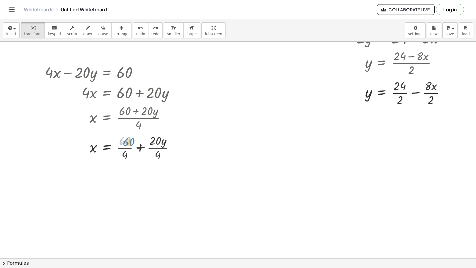
drag, startPoint x: 129, startPoint y: 141, endPoint x: 132, endPoint y: 142, distance: 3.7
click at [132, 142] on div at bounding box center [112, 147] width 140 height 30
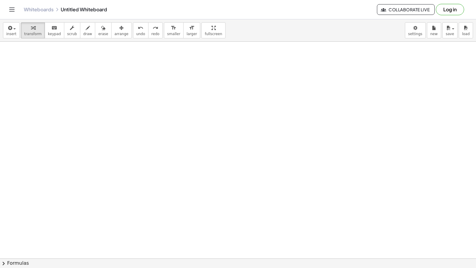
scroll to position [617, 0]
drag, startPoint x: 175, startPoint y: 170, endPoint x: 183, endPoint y: 164, distance: 10.2
drag, startPoint x: 183, startPoint y: 164, endPoint x: 176, endPoint y: 131, distance: 33.6
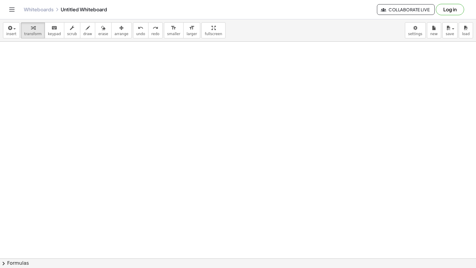
drag, startPoint x: 192, startPoint y: 148, endPoint x: 203, endPoint y: 150, distance: 11.3
drag, startPoint x: 203, startPoint y: 150, endPoint x: 207, endPoint y: 148, distance: 4.4
drag, startPoint x: 235, startPoint y: 201, endPoint x: 239, endPoint y: 192, distance: 10.1
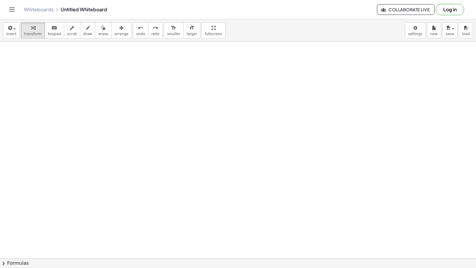
drag, startPoint x: 239, startPoint y: 192, endPoint x: 239, endPoint y: 196, distance: 3.3
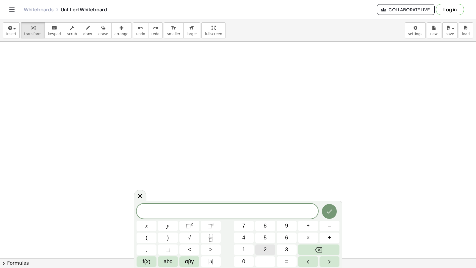
click at [268, 250] on button "2" at bounding box center [265, 249] width 20 height 10
click at [318, 250] on icon "Backspace" at bounding box center [318, 249] width 7 height 7
click at [328, 227] on button "–" at bounding box center [330, 226] width 20 height 10
click at [267, 250] on span "2" at bounding box center [265, 250] width 3 height 8
click at [145, 226] on button "x" at bounding box center [147, 226] width 20 height 10
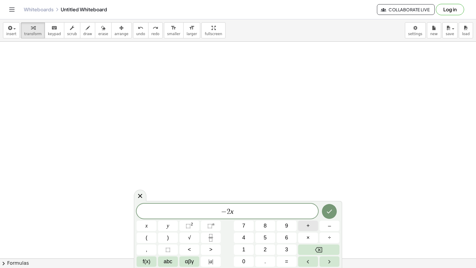
click at [310, 223] on span "+" at bounding box center [308, 226] width 3 height 8
click at [269, 233] on button "5" at bounding box center [265, 238] width 20 height 10
click at [171, 229] on button "y" at bounding box center [168, 226] width 20 height 10
click at [289, 260] on button "=" at bounding box center [287, 261] width 20 height 10
click at [284, 249] on button "3" at bounding box center [287, 249] width 20 height 10
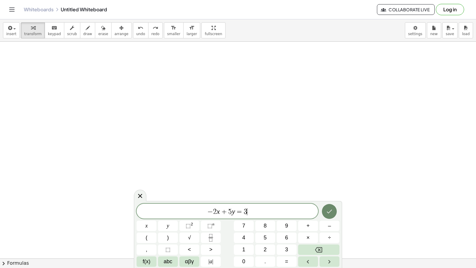
click at [330, 209] on icon "Done" at bounding box center [329, 211] width 7 height 7
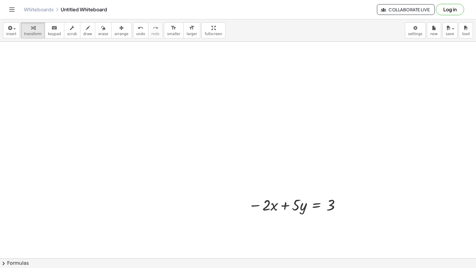
click at [136, 65] on div "insert select one: Math Expression Function Text Youtube Video Graphing Geometr…" at bounding box center [238, 143] width 476 height 249
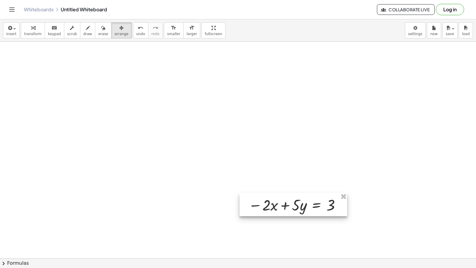
drag, startPoint x: 239, startPoint y: 206, endPoint x: 259, endPoint y: 203, distance: 20.1
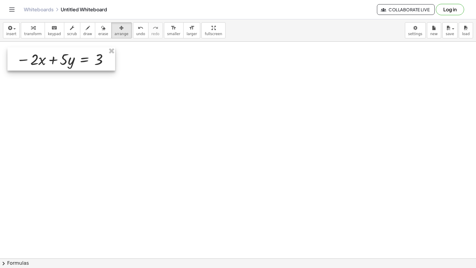
drag, startPoint x: 258, startPoint y: 203, endPoint x: 26, endPoint y: 57, distance: 274.1
click at [26, 57] on div at bounding box center [61, 58] width 108 height 23
drag, startPoint x: 35, startPoint y: 32, endPoint x: 47, endPoint y: 53, distance: 24.7
click at [35, 32] on span "transform" at bounding box center [33, 34] width 18 height 4
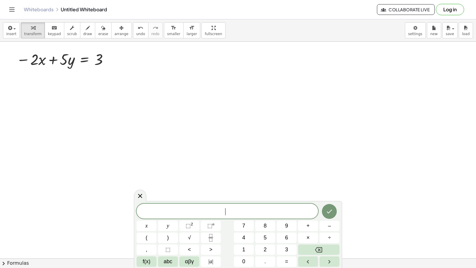
click at [262, 249] on button "2" at bounding box center [265, 249] width 20 height 10
click at [153, 224] on button "x" at bounding box center [147, 226] width 20 height 10
click at [307, 224] on span "+" at bounding box center [308, 226] width 3 height 8
click at [247, 221] on button "7" at bounding box center [244, 226] width 20 height 10
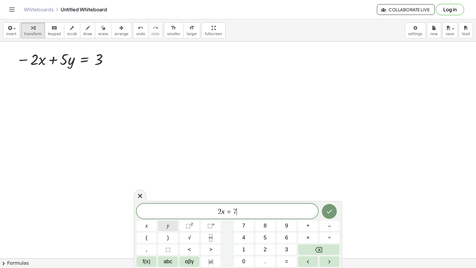
click at [165, 225] on button "y" at bounding box center [168, 226] width 20 height 10
click at [287, 258] on span "=" at bounding box center [286, 262] width 3 height 8
click at [283, 222] on button "9" at bounding box center [287, 226] width 20 height 10
click at [326, 211] on button "Done" at bounding box center [329, 211] width 15 height 15
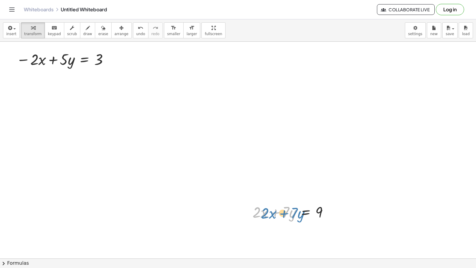
drag, startPoint x: 291, startPoint y: 212, endPoint x: 301, endPoint y: 213, distance: 9.3
click at [301, 213] on div at bounding box center [293, 212] width 87 height 20
click at [111, 38] on button "arrange" at bounding box center [121, 30] width 21 height 16
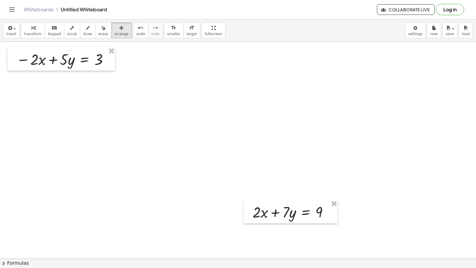
drag, startPoint x: 268, startPoint y: 230, endPoint x: 256, endPoint y: 221, distance: 14.1
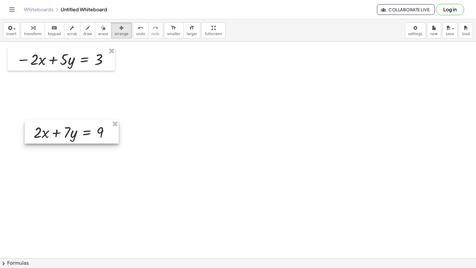
drag, startPoint x: 257, startPoint y: 220, endPoint x: 84, endPoint y: 130, distance: 194.7
click at [69, 123] on div at bounding box center [72, 131] width 94 height 23
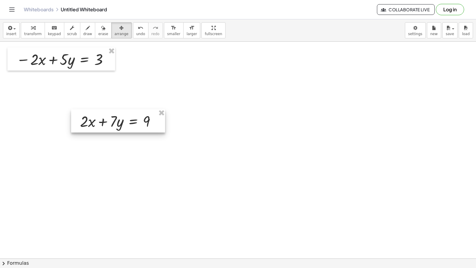
drag, startPoint x: 84, startPoint y: 130, endPoint x: 71, endPoint y: 127, distance: 13.4
click at [83, 130] on div at bounding box center [118, 120] width 94 height 23
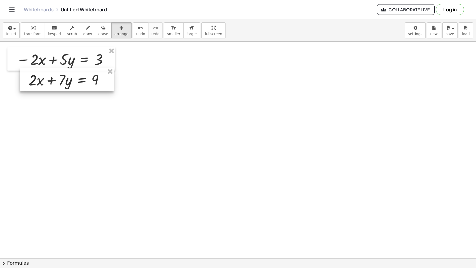
drag, startPoint x: 71, startPoint y: 127, endPoint x: 21, endPoint y: 85, distance: 65.2
click at [21, 85] on div at bounding box center [67, 79] width 94 height 23
drag, startPoint x: 25, startPoint y: 30, endPoint x: 77, endPoint y: 110, distance: 96.0
click at [27, 32] on button "transform" at bounding box center [33, 30] width 24 height 16
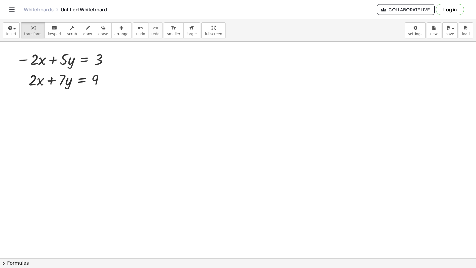
drag, startPoint x: 107, startPoint y: 199, endPoint x: 113, endPoint y: 183, distance: 17.2
drag, startPoint x: 113, startPoint y: 183, endPoint x: 35, endPoint y: 210, distance: 82.8
drag, startPoint x: 35, startPoint y: 210, endPoint x: 182, endPoint y: 145, distance: 160.3
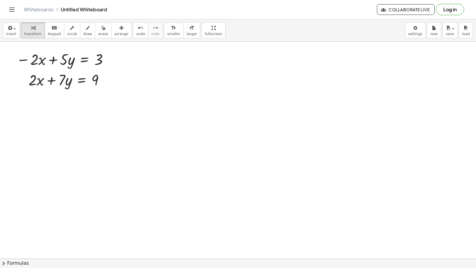
drag, startPoint x: 192, startPoint y: 139, endPoint x: 216, endPoint y: 71, distance: 72.1
drag, startPoint x: 216, startPoint y: 71, endPoint x: 179, endPoint y: 66, distance: 37.0
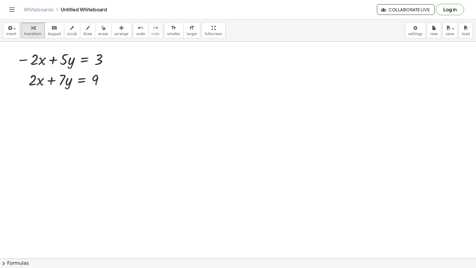
drag, startPoint x: 179, startPoint y: 66, endPoint x: 141, endPoint y: 47, distance: 42.3
drag, startPoint x: 81, startPoint y: 32, endPoint x: 128, endPoint y: 151, distance: 127.6
click at [83, 32] on span "draw" at bounding box center [87, 34] width 9 height 4
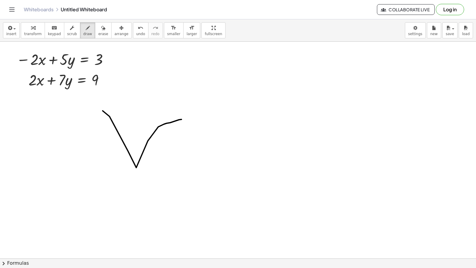
drag, startPoint x: 128, startPoint y: 151, endPoint x: 184, endPoint y: 119, distance: 64.1
drag, startPoint x: 98, startPoint y: 26, endPoint x: 141, endPoint y: 109, distance: 92.5
click at [98, 29] on div "button" at bounding box center [103, 27] width 10 height 7
drag, startPoint x: 141, startPoint y: 109, endPoint x: 14, endPoint y: 140, distance: 130.5
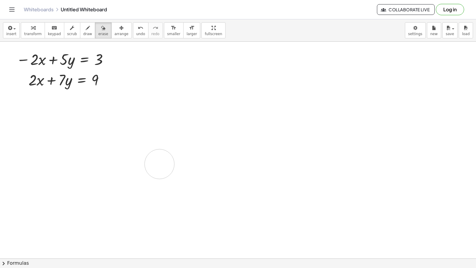
drag, startPoint x: 29, startPoint y: 33, endPoint x: 104, endPoint y: 85, distance: 91.0
click at [29, 32] on span "transform" at bounding box center [33, 34] width 18 height 4
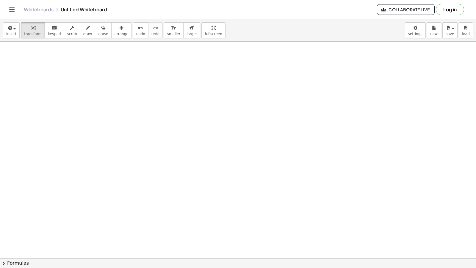
scroll to position [744, 0]
click at [0, 0] on button "√" at bounding box center [0, 0] width 0 height 0
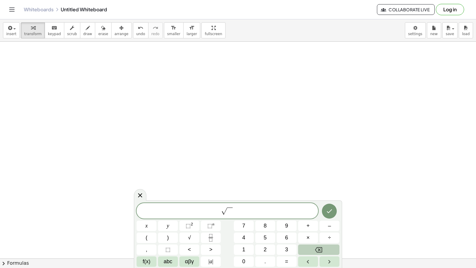
click at [307, 247] on button "Backspace" at bounding box center [318, 249] width 41 height 10
click at [244, 250] on span "1" at bounding box center [243, 250] width 3 height 8
click at [190, 260] on div "1 ​ x y ⬚ 2 ⬚ n 7 8 9 + – ( ) √ 4 5 6 × ÷ , ⬚ < > 1 2 3 f(x) abc αβγ | a | 0 . =" at bounding box center [238, 235] width 203 height 63
click at [237, 257] on button "0" at bounding box center [244, 261] width 20 height 10
click at [141, 225] on button "x" at bounding box center [147, 226] width 20 height 10
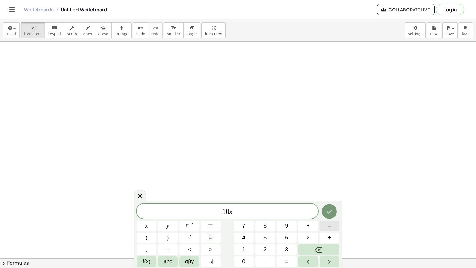
click at [332, 224] on button "–" at bounding box center [330, 226] width 20 height 10
click at [270, 238] on button "5" at bounding box center [265, 238] width 20 height 10
click at [174, 226] on button "y" at bounding box center [168, 226] width 20 height 10
click at [292, 258] on button "=" at bounding box center [287, 261] width 20 height 10
click at [238, 249] on button "1" at bounding box center [244, 249] width 20 height 10
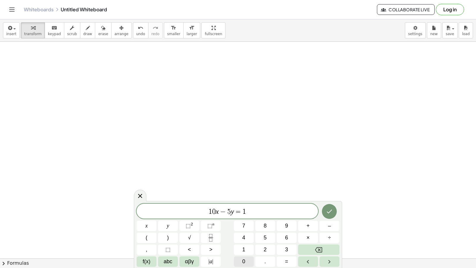
click at [241, 260] on button "0" at bounding box center [244, 261] width 20 height 10
click at [332, 206] on button "Done" at bounding box center [329, 211] width 15 height 15
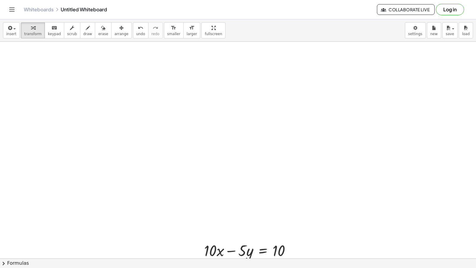
click at [112, 46] on div "insert select one: Math Expression Function Text Youtube Video Graphing Geometr…" at bounding box center [238, 143] width 476 height 249
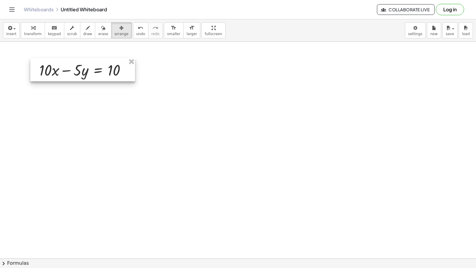
drag, startPoint x: 238, startPoint y: 246, endPoint x: 73, endPoint y: 66, distance: 244.4
click at [73, 66] on div at bounding box center [82, 69] width 105 height 23
click at [36, 32] on span "transform" at bounding box center [33, 34] width 18 height 4
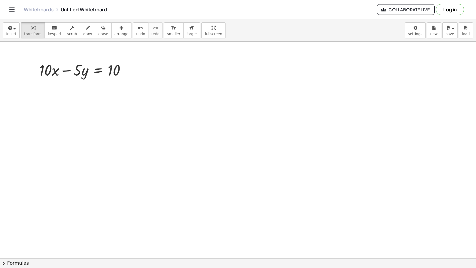
click at [0, 0] on div "x y ⬚ 2 ⬚ n 7 8 9 + – ( ) √ 4 5 6 × ÷ , ⬚ < > 1 2 3 f(x) abc αβγ | a | 0 . =" at bounding box center [0, 0] width 0 height 0
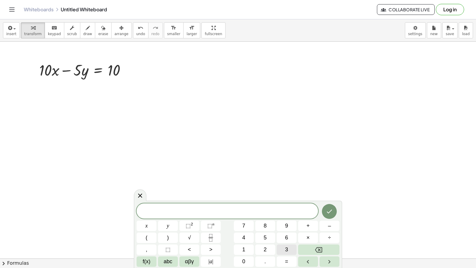
click at [285, 247] on button "3" at bounding box center [287, 249] width 20 height 10
click at [152, 227] on button "x" at bounding box center [147, 226] width 20 height 10
click at [305, 227] on button "+" at bounding box center [308, 226] width 20 height 10
click at [261, 236] on button "5" at bounding box center [265, 238] width 20 height 10
click at [163, 224] on button "y" at bounding box center [168, 226] width 20 height 10
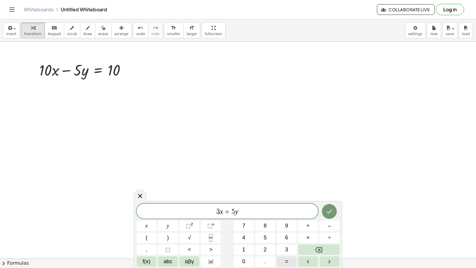
click at [290, 257] on button "=" at bounding box center [287, 261] width 20 height 10
click at [244, 247] on span "1" at bounding box center [243, 250] width 3 height 8
click at [285, 236] on button "6" at bounding box center [287, 238] width 20 height 10
click at [329, 212] on icon "Done" at bounding box center [329, 211] width 7 height 7
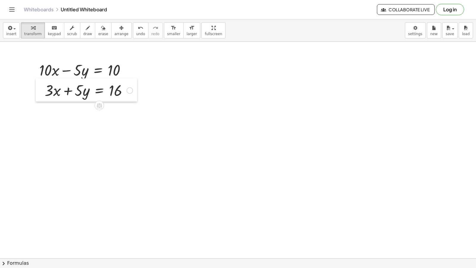
drag, startPoint x: 295, startPoint y: 235, endPoint x: 44, endPoint y: 83, distance: 293.2
click at [44, 83] on div at bounding box center [40, 89] width 9 height 23
click at [83, 35] on span "draw" at bounding box center [87, 34] width 9 height 4
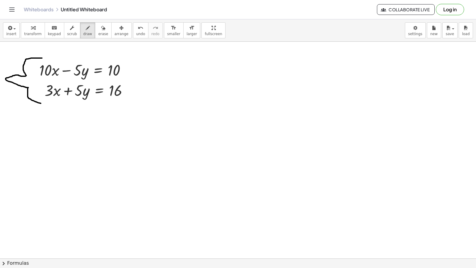
drag, startPoint x: 42, startPoint y: 58, endPoint x: 43, endPoint y: 104, distance: 45.6
click at [33, 34] on span "transform" at bounding box center [33, 34] width 18 height 4
click at [83, 35] on span "draw" at bounding box center [87, 34] width 9 height 4
drag, startPoint x: 31, startPoint y: 105, endPoint x: 177, endPoint y: 104, distance: 146.2
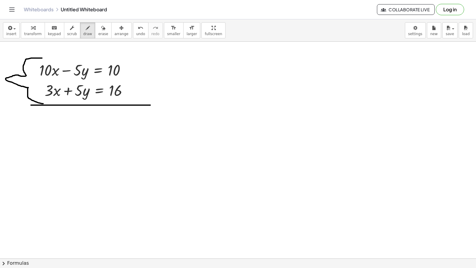
drag, startPoint x: 85, startPoint y: 56, endPoint x: 74, endPoint y: 83, distance: 29.1
drag, startPoint x: 86, startPoint y: 80, endPoint x: 70, endPoint y: 105, distance: 29.5
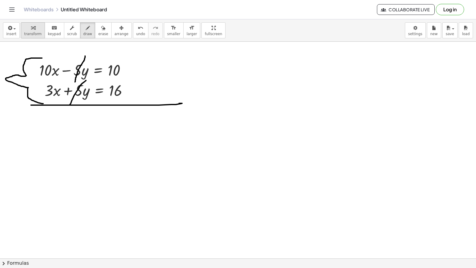
click at [37, 30] on div "button" at bounding box center [33, 27] width 18 height 7
drag, startPoint x: 249, startPoint y: 157, endPoint x: 254, endPoint y: 156, distance: 5.6
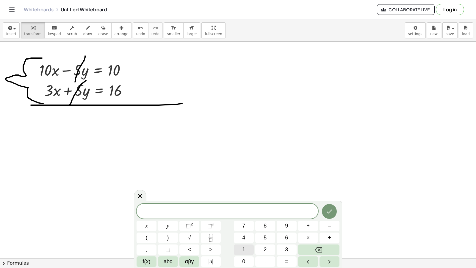
click at [240, 249] on button "1" at bounding box center [244, 249] width 20 height 10
click at [244, 259] on button "0" at bounding box center [244, 261] width 20 height 10
click at [146, 224] on span "x" at bounding box center [147, 226] width 2 height 8
click at [284, 249] on button "3" at bounding box center [287, 249] width 20 height 10
click at [147, 226] on button "x" at bounding box center [147, 226] width 20 height 10
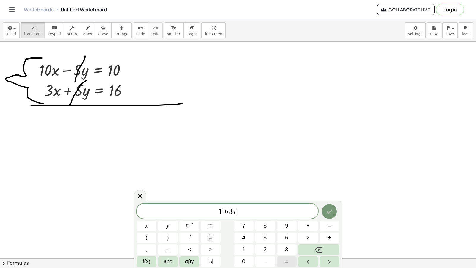
click at [289, 260] on button "=" at bounding box center [287, 261] width 20 height 10
click at [243, 251] on span "1" at bounding box center [243, 250] width 3 height 8
click at [248, 259] on button "0" at bounding box center [244, 261] width 20 height 10
click at [312, 226] on button "+" at bounding box center [308, 226] width 20 height 10
click at [249, 252] on button "1" at bounding box center [244, 249] width 20 height 10
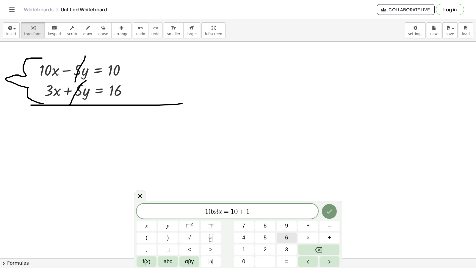
click at [285, 234] on button "6" at bounding box center [287, 238] width 20 height 10
click at [333, 209] on icon "Done" at bounding box center [329, 211] width 7 height 7
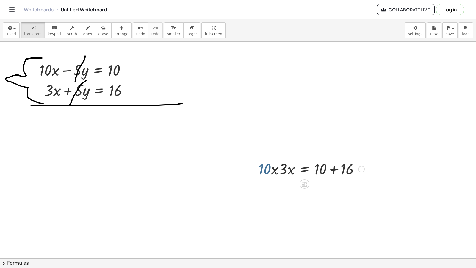
click at [258, 162] on div "· 10 · x · 3 · x = + 10 + 16" at bounding box center [309, 168] width 119 height 23
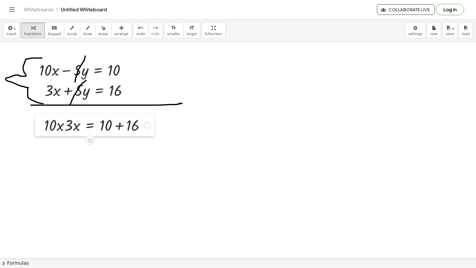
drag, startPoint x: 258, startPoint y: 162, endPoint x: 43, endPoint y: 118, distance: 219.1
click at [43, 118] on div at bounding box center [39, 124] width 9 height 23
click at [61, 125] on div at bounding box center [97, 125] width 112 height 20
click at [68, 125] on div at bounding box center [97, 125] width 112 height 20
click at [64, 125] on div at bounding box center [97, 125] width 112 height 20
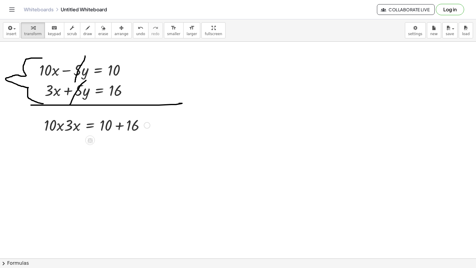
click at [63, 125] on div at bounding box center [97, 125] width 112 height 20
click at [64, 128] on div at bounding box center [97, 125] width 112 height 20
click at [66, 129] on div at bounding box center [97, 125] width 112 height 20
drag, startPoint x: 67, startPoint y: 130, endPoint x: 93, endPoint y: 152, distance: 33.8
click at [70, 132] on div at bounding box center [97, 125] width 112 height 20
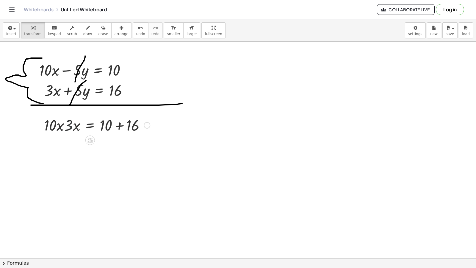
click at [88, 140] on icon at bounding box center [90, 140] width 5 height 5
click at [88, 141] on span "×" at bounding box center [90, 140] width 4 height 9
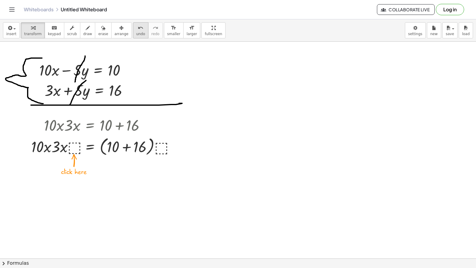
click at [133, 25] on button "undo undo" at bounding box center [140, 30] width 15 height 16
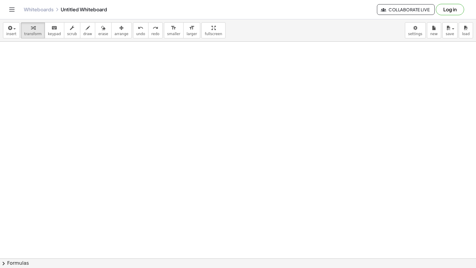
scroll to position [871, 0]
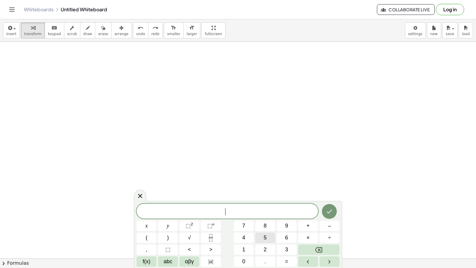
click at [265, 237] on span "5" at bounding box center [265, 238] width 3 height 8
click at [149, 227] on button "x" at bounding box center [147, 226] width 20 height 10
click at [150, 226] on button "x" at bounding box center [147, 226] width 20 height 10
click at [322, 249] on button "Backspace" at bounding box center [318, 249] width 41 height 10
click at [307, 224] on span "+" at bounding box center [308, 226] width 3 height 8
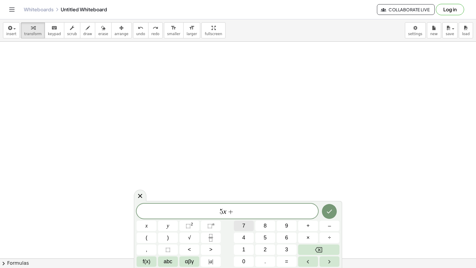
click at [246, 226] on button "7" at bounding box center [244, 226] width 20 height 10
click at [166, 232] on div "5 x + 7 ​ x y ⬚ 2 ⬚ n 7 8 9 + – ( ) √ 4 5 6 × ÷ , ⬚ < > 1 2 3 f(x) abc αβγ | a …" at bounding box center [238, 235] width 203 height 63
click at [170, 228] on button "y" at bounding box center [168, 226] width 20 height 10
click at [293, 258] on button "=" at bounding box center [287, 261] width 20 height 10
click at [264, 247] on span "2" at bounding box center [265, 250] width 3 height 8
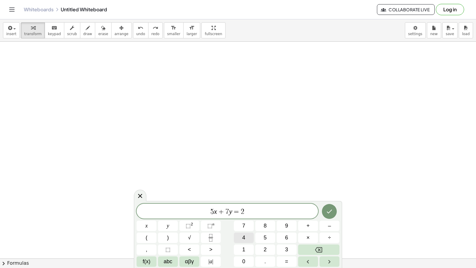
click at [244, 236] on span "4" at bounding box center [243, 238] width 3 height 8
click at [333, 208] on button "Done" at bounding box center [329, 211] width 15 height 15
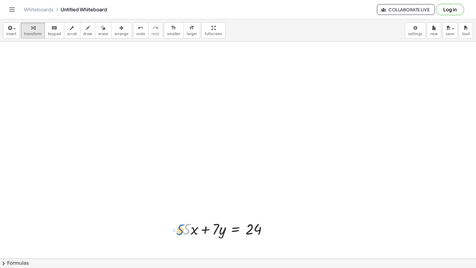
drag, startPoint x: 183, startPoint y: 221, endPoint x: 178, endPoint y: 226, distance: 6.3
click at [178, 226] on div "· 5 + · 5 · x + · 7 · y = 24" at bounding box center [225, 228] width 103 height 23
click at [182, 222] on div "+ · 5 · x + · 7 · y = 24" at bounding box center [225, 228] width 103 height 23
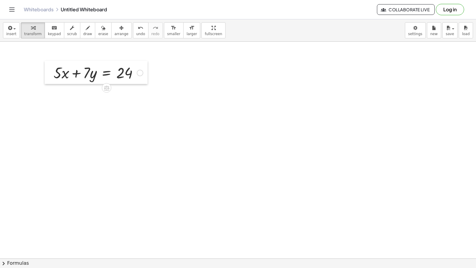
drag, startPoint x: 180, startPoint y: 226, endPoint x: 51, endPoint y: 66, distance: 206.2
click at [51, 65] on div at bounding box center [49, 72] width 9 height 23
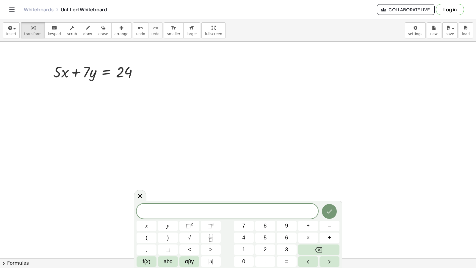
drag, startPoint x: 127, startPoint y: 152, endPoint x: 197, endPoint y: 153, distance: 70.6
click at [138, 194] on icon at bounding box center [140, 195] width 7 height 7
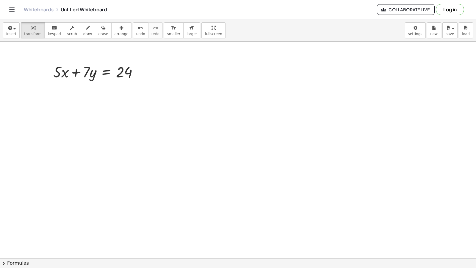
drag, startPoint x: 193, startPoint y: 152, endPoint x: 197, endPoint y: 147, distance: 6.7
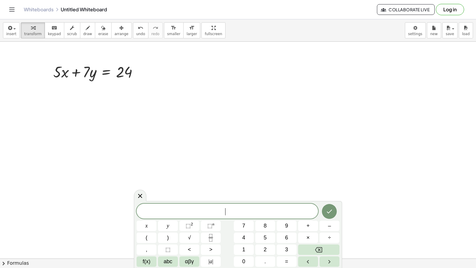
drag, startPoint x: 197, startPoint y: 147, endPoint x: 200, endPoint y: 155, distance: 7.5
click at [148, 226] on button "x" at bounding box center [147, 226] width 20 height 10
click at [284, 260] on button "=" at bounding box center [287, 261] width 20 height 10
click at [262, 252] on button "2" at bounding box center [265, 249] width 20 height 10
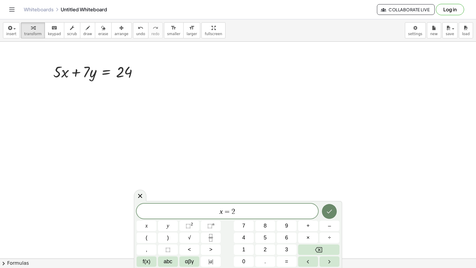
click at [325, 210] on button "Done" at bounding box center [329, 211] width 15 height 15
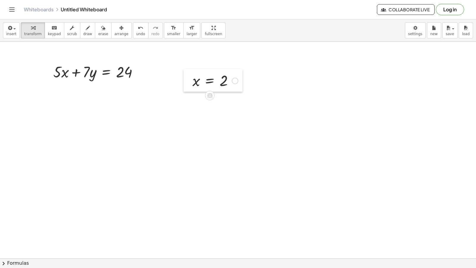
drag, startPoint x: 202, startPoint y: 159, endPoint x: 199, endPoint y: 79, distance: 80.4
click at [193, 78] on div at bounding box center [188, 80] width 9 height 23
drag, startPoint x: 196, startPoint y: 81, endPoint x: 64, endPoint y: 80, distance: 131.6
click at [57, 95] on div at bounding box center [95, 92] width 99 height 20
drag, startPoint x: 60, startPoint y: 93, endPoint x: 56, endPoint y: 92, distance: 4.8
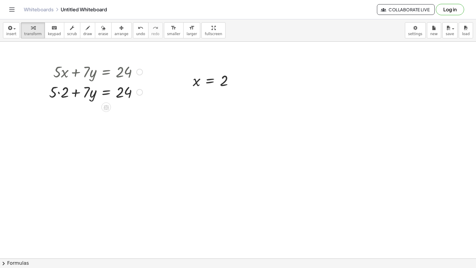
click at [60, 93] on div at bounding box center [95, 92] width 99 height 20
drag, startPoint x: 71, startPoint y: 114, endPoint x: 142, endPoint y: 110, distance: 70.4
click at [142, 110] on div at bounding box center [95, 112] width 99 height 20
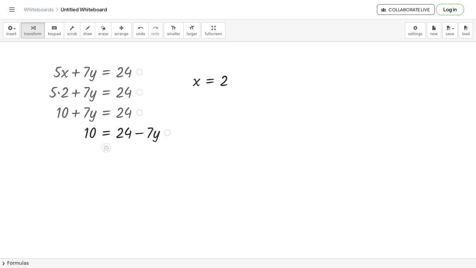
drag, startPoint x: 139, startPoint y: 131, endPoint x: 125, endPoint y: 146, distance: 20.4
click at [135, 135] on div at bounding box center [109, 132] width 127 height 20
click at [141, 133] on div at bounding box center [109, 132] width 127 height 20
drag, startPoint x: 151, startPoint y: 137, endPoint x: 124, endPoint y: 138, distance: 27.1
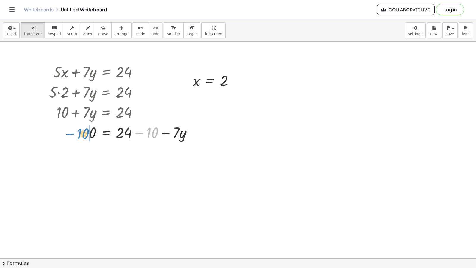
click at [75, 137] on div at bounding box center [123, 132] width 154 height 20
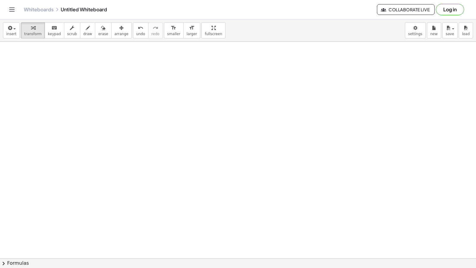
scroll to position [1029, 0]
click at [80, 32] on button "draw" at bounding box center [87, 30] width 15 height 16
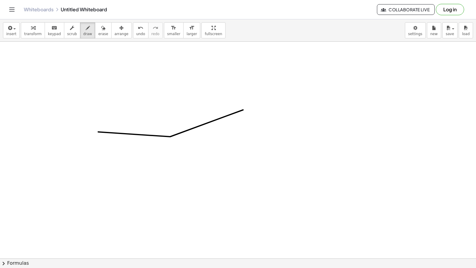
drag, startPoint x: 243, startPoint y: 110, endPoint x: 68, endPoint y: 170, distance: 185.4
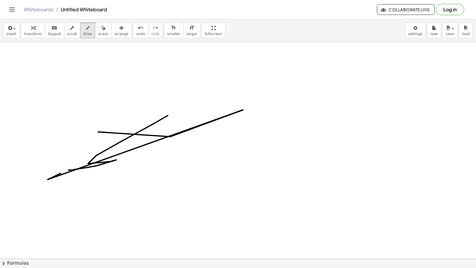
drag, startPoint x: 68, startPoint y: 170, endPoint x: 88, endPoint y: 63, distance: 108.3
drag, startPoint x: 97, startPoint y: 24, endPoint x: 87, endPoint y: 80, distance: 56.9
click at [98, 26] on div "button" at bounding box center [103, 27] width 10 height 7
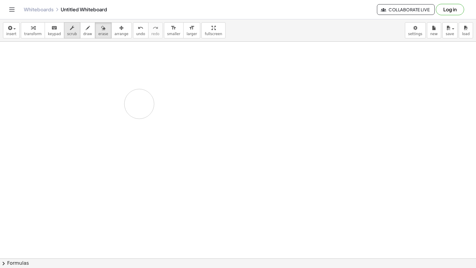
drag, startPoint x: 87, startPoint y: 80, endPoint x: 72, endPoint y: 32, distance: 50.3
click at [111, 20] on div "insert select one: Math Expression Function Text Youtube Video Graphing Geometr…" at bounding box center [238, 143] width 476 height 249
drag, startPoint x: 38, startPoint y: 30, endPoint x: 225, endPoint y: 219, distance: 266.1
click at [38, 37] on button "transform" at bounding box center [33, 30] width 24 height 16
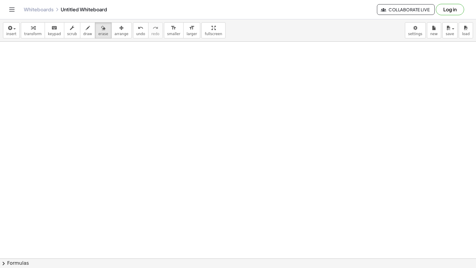
click at [0, 0] on span at bounding box center [0, 0] width 0 height 0
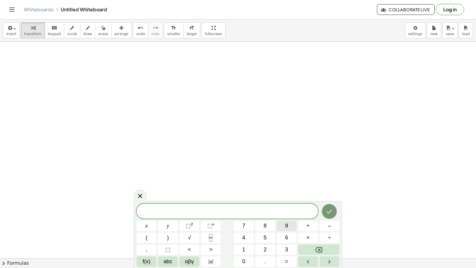
click at [287, 226] on span "9" at bounding box center [286, 226] width 3 height 8
click at [163, 227] on button "y" at bounding box center [168, 226] width 20 height 10
click at [327, 226] on button "–" at bounding box center [330, 226] width 20 height 10
click at [269, 237] on button "5" at bounding box center [265, 238] width 20 height 10
click at [150, 222] on button "x" at bounding box center [147, 226] width 20 height 10
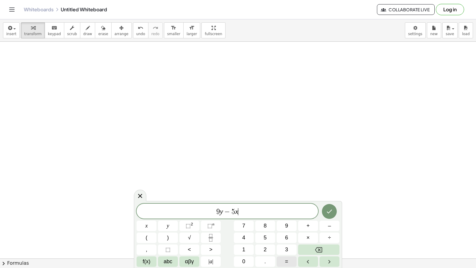
click at [285, 260] on button "=" at bounding box center [287, 261] width 20 height 10
click at [235, 246] on button "1" at bounding box center [244, 249] width 20 height 10
click at [244, 226] on span "7" at bounding box center [243, 226] width 3 height 8
click at [332, 209] on icon "Done" at bounding box center [329, 211] width 7 height 7
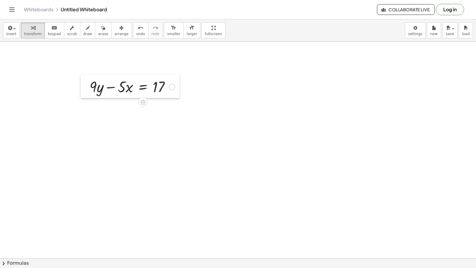
drag, startPoint x: 247, startPoint y: 220, endPoint x: 89, endPoint y: 81, distance: 209.9
click at [89, 81] on div at bounding box center [85, 86] width 9 height 23
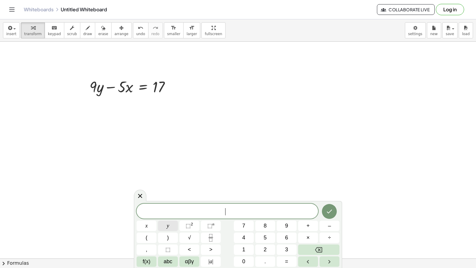
click at [166, 226] on button "y" at bounding box center [168, 226] width 20 height 10
click at [283, 261] on button "=" at bounding box center [287, 261] width 20 height 10
click at [285, 245] on button "3" at bounding box center [287, 249] width 20 height 10
click at [329, 210] on icon "Done" at bounding box center [329, 211] width 7 height 7
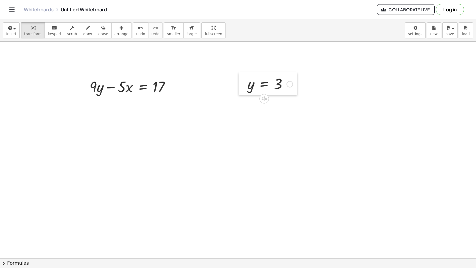
drag, startPoint x: 296, startPoint y: 149, endPoint x: 236, endPoint y: 88, distance: 85.3
click at [243, 85] on div at bounding box center [243, 83] width 9 height 23
drag, startPoint x: 244, startPoint y: 85, endPoint x: 239, endPoint y: 85, distance: 4.8
click at [241, 85] on div at bounding box center [243, 83] width 9 height 23
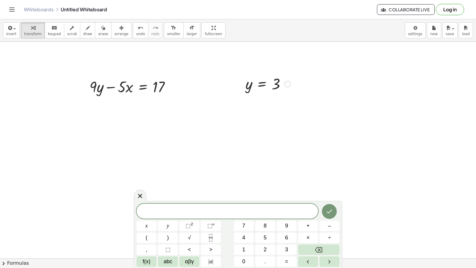
drag, startPoint x: 236, startPoint y: 84, endPoint x: 241, endPoint y: 80, distance: 5.5
drag, startPoint x: 241, startPoint y: 80, endPoint x: 229, endPoint y: 81, distance: 11.9
click at [229, 81] on div at bounding box center [229, 84] width 9 height 23
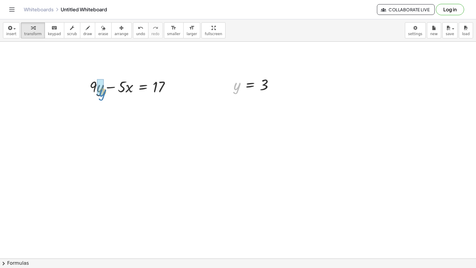
drag, startPoint x: 239, startPoint y: 83, endPoint x: 104, endPoint y: 90, distance: 134.7
click at [92, 108] on div at bounding box center [130, 106] width 96 height 20
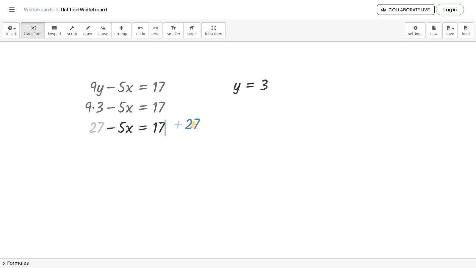
drag, startPoint x: 98, startPoint y: 127, endPoint x: 191, endPoint y: 125, distance: 93.2
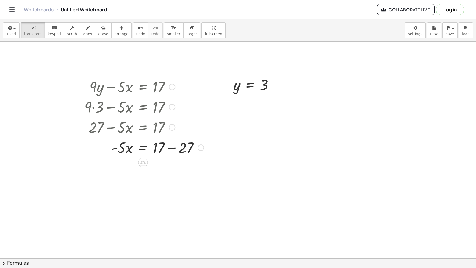
click at [172, 147] on div at bounding box center [144, 147] width 125 height 20
drag, startPoint x: 124, startPoint y: 166, endPoint x: 161, endPoint y: 179, distance: 38.6
click at [161, 179] on div "+ · 9 · y − · 5 · x = 17 + · 9 · 3 − · 5 · x = 17 + 27 − · 5 · x = 17 · - 5 · x…" at bounding box center [142, 127] width 133 height 104
click at [163, 192] on div at bounding box center [144, 192] width 125 height 30
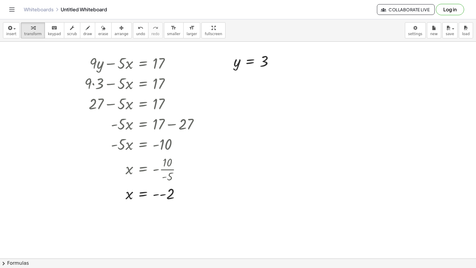
scroll to position [1058, 0]
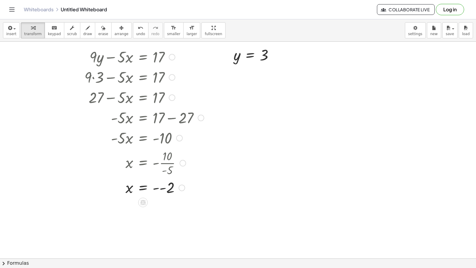
click at [160, 188] on div at bounding box center [144, 187] width 125 height 20
drag, startPoint x: 81, startPoint y: 28, endPoint x: 260, endPoint y: 156, distance: 220.2
click at [86, 27] on icon "button" at bounding box center [88, 27] width 4 height 7
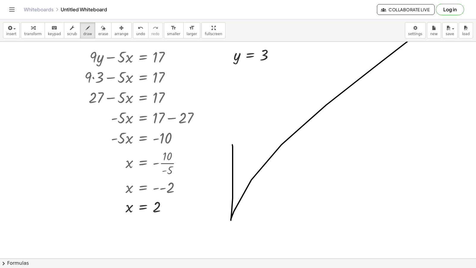
drag, startPoint x: 233, startPoint y: 145, endPoint x: 377, endPoint y: 96, distance: 152.4
drag, startPoint x: 93, startPoint y: 33, endPoint x: 266, endPoint y: 158, distance: 213.9
click at [98, 34] on span "erase" at bounding box center [103, 34] width 10 height 4
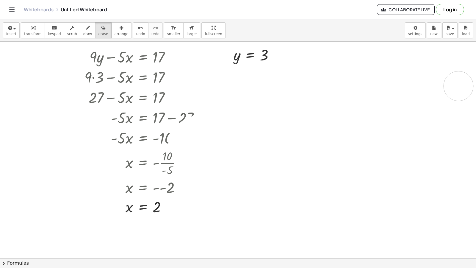
drag, startPoint x: 266, startPoint y: 158, endPoint x: 347, endPoint y: 105, distance: 97.0
drag, startPoint x: 83, startPoint y: 26, endPoint x: 249, endPoint y: 132, distance: 197.6
click at [83, 29] on div "button" at bounding box center [87, 27] width 9 height 7
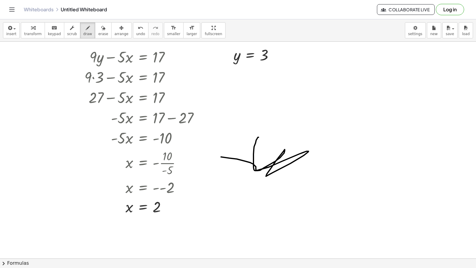
drag, startPoint x: 259, startPoint y: 137, endPoint x: 202, endPoint y: 159, distance: 60.6
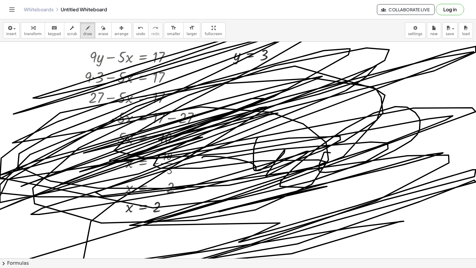
drag, startPoint x: 326, startPoint y: 152, endPoint x: 45, endPoint y: 4, distance: 318.0
click at [46, 37] on div "insert select one: Math Expression Function Text Youtube Video Graphing Geometr…" at bounding box center [238, 143] width 476 height 249
click at [101, 29] on icon "button" at bounding box center [103, 27] width 4 height 7
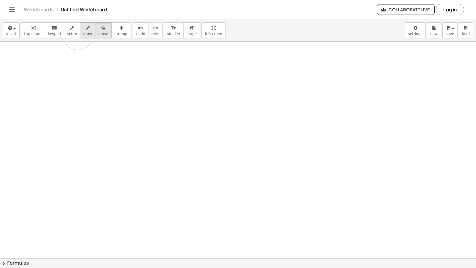
drag, startPoint x: 124, startPoint y: 109, endPoint x: 78, endPoint y: 35, distance: 87.1
click at [78, 35] on div "insert select one: Math Expression Function Text Youtube Video Graphing Geometr…" at bounding box center [238, 143] width 476 height 249
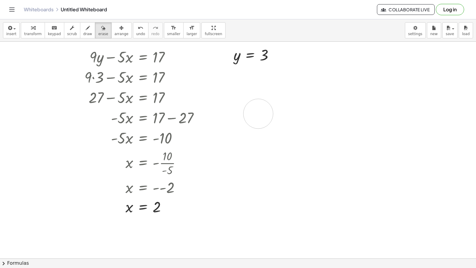
drag, startPoint x: 260, startPoint y: 113, endPoint x: 225, endPoint y: 109, distance: 35.4
click at [49, 33] on span "keypad" at bounding box center [54, 34] width 13 height 4
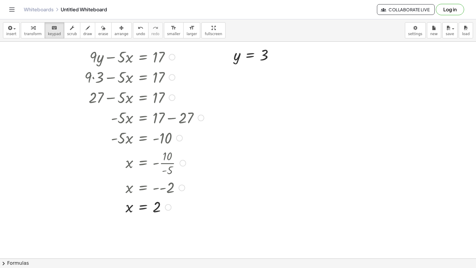
drag, startPoint x: 415, startPoint y: 116, endPoint x: 49, endPoint y: 85, distance: 367.1
drag, startPoint x: 235, startPoint y: 193, endPoint x: 229, endPoint y: 198, distance: 7.9
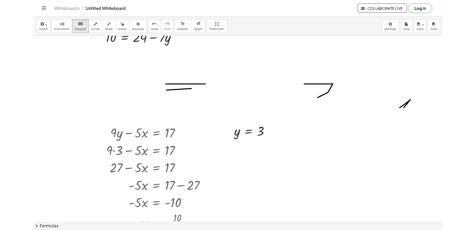
scroll to position [960, 0]
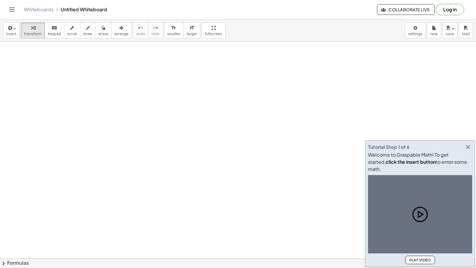
click at [0, 0] on div "× Document Settings These settings are saved with the document you are currentl…" at bounding box center [0, 0] width 0 height 0
click at [417, 27] on body "Graspable Math Activities Get Started Activity Bank Assigned Work Classes White…" at bounding box center [238, 134] width 476 height 268
click at [0, 0] on div "× Document Settings These settings are saved with the document you are currentl…" at bounding box center [0, 0] width 0 height 0
click at [417, 29] on body "Graspable Math Activities Get Started Activity Bank Assigned Work Classes White…" at bounding box center [238, 134] width 476 height 268
click at [0, 0] on div "× Document Settings These settings are saved with the document you are currentl…" at bounding box center [0, 0] width 0 height 0
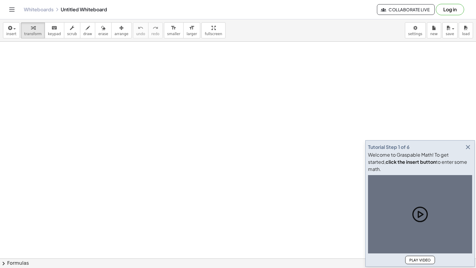
click at [420, 32] on body "Graspable Math Activities Get Started Activity Bank Assigned Work Classes White…" at bounding box center [238, 134] width 476 height 268
click at [0, 0] on div "× Document Settings These settings are saved with the document you are currentl…" at bounding box center [0, 0] width 0 height 0
click at [470, 151] on icon "button" at bounding box center [468, 146] width 7 height 7
click at [474, 150] on div "×" at bounding box center [238, 150] width 476 height 217
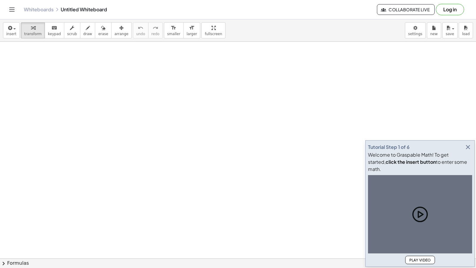
click at [416, 32] on body "Graspable Math Activities Get Started Activity Bank Assigned Work Classes White…" at bounding box center [238, 134] width 476 height 268
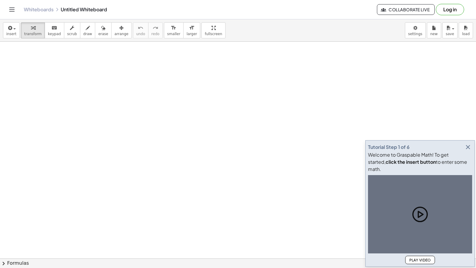
click at [0, 0] on div "× Document Settings These settings are saved with the document you are currentl…" at bounding box center [0, 0] width 0 height 0
click at [433, 37] on button "new" at bounding box center [434, 30] width 14 height 16
click at [433, 35] on span "new" at bounding box center [433, 34] width 7 height 4
click at [447, 15] on div "Whiteboards Untitled Whiteboard Collaborate Live Log in" at bounding box center [238, 9] width 462 height 19
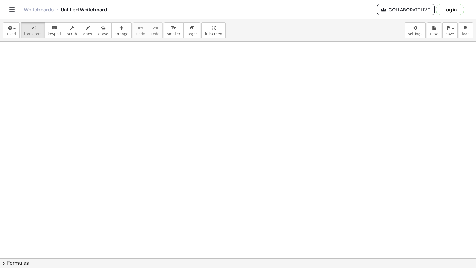
drag, startPoint x: 140, startPoint y: 219, endPoint x: 147, endPoint y: 227, distance: 10.6
drag, startPoint x: 147, startPoint y: 227, endPoint x: 160, endPoint y: 230, distance: 13.1
drag, startPoint x: 160, startPoint y: 230, endPoint x: 171, endPoint y: 234, distance: 11.8
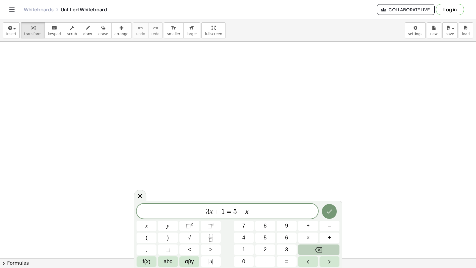
click at [309, 251] on button "Backspace" at bounding box center [318, 249] width 41 height 10
click at [308, 251] on button "Backspace" at bounding box center [318, 249] width 41 height 10
click at [307, 249] on button "Backspace" at bounding box center [318, 249] width 41 height 10
click at [305, 243] on div "3 x + 1 = ​ x y ⬚ 2 ⬚ n 7 8 9 + – ( ) √ 4 5 6 × ÷ , ⬚ < > 1 2 3 f(x) abc αβγ | …" at bounding box center [238, 235] width 203 height 63
click at [305, 242] on button "×" at bounding box center [308, 238] width 20 height 10
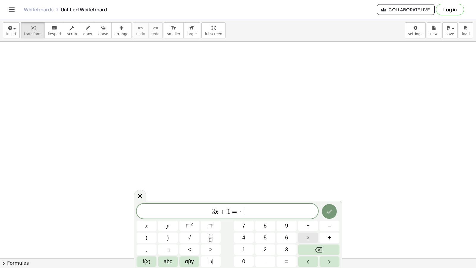
click at [307, 243] on button "×" at bounding box center [308, 238] width 20 height 10
click at [316, 244] on div "3 x + 1 = · · ​ x y ⬚ 2 ⬚ n 7 8 9 + – ( ) √ 4 5 6 × ÷ , ⬚ < > 1 2 3 f(x) abc αβ…" at bounding box center [238, 235] width 203 height 63
click at [316, 246] on button "Backspace" at bounding box center [318, 249] width 41 height 10
click at [317, 246] on button "Backspace" at bounding box center [318, 249] width 41 height 10
click at [317, 247] on icon "Backspace" at bounding box center [318, 249] width 7 height 7
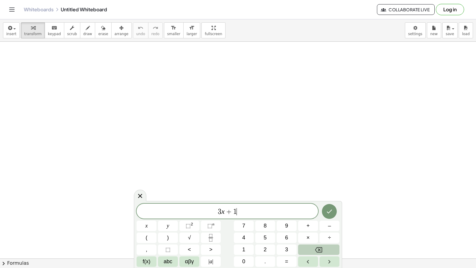
click at [317, 247] on icon "Backspace" at bounding box center [318, 249] width 7 height 5
click at [317, 248] on icon "Backspace" at bounding box center [318, 249] width 7 height 5
click at [247, 227] on button "7" at bounding box center [244, 226] width 20 height 10
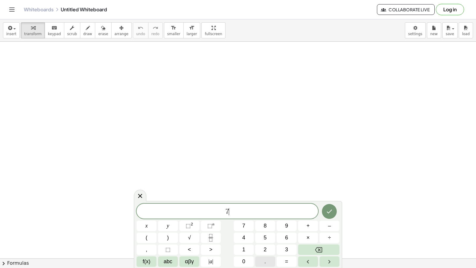
click at [266, 257] on button "." at bounding box center [265, 261] width 20 height 10
click at [262, 239] on button "5" at bounding box center [265, 238] width 20 height 10
click at [327, 262] on icon "Right arrow" at bounding box center [329, 261] width 7 height 7
click at [325, 208] on button "Done" at bounding box center [329, 211] width 15 height 15
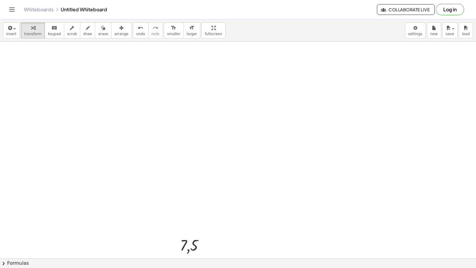
drag, startPoint x: 235, startPoint y: 254, endPoint x: 233, endPoint y: 251, distance: 4.0
drag, startPoint x: 201, startPoint y: 253, endPoint x: 195, endPoint y: 253, distance: 5.4
click at [200, 253] on div at bounding box center [194, 245] width 35 height 20
click at [188, 248] on div at bounding box center [194, 245] width 35 height 20
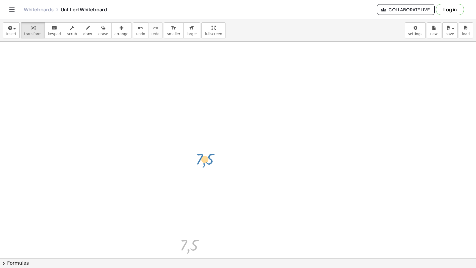
drag, startPoint x: 201, startPoint y: 241, endPoint x: 194, endPoint y: 148, distance: 92.6
drag, startPoint x: 192, startPoint y: 244, endPoint x: 238, endPoint y: 219, distance: 52.1
drag, startPoint x: 185, startPoint y: 245, endPoint x: 191, endPoint y: 158, distance: 86.8
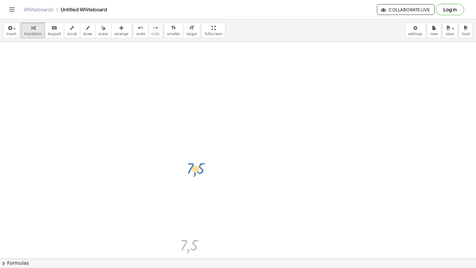
click at [202, 260] on div "insert select one: Math Expression Function Text Youtube Video Graphing Geometr…" at bounding box center [238, 143] width 476 height 249
drag, startPoint x: 202, startPoint y: 260, endPoint x: 163, endPoint y: 225, distance: 52.0
click at [163, 225] on div at bounding box center [238, 230] width 476 height 472
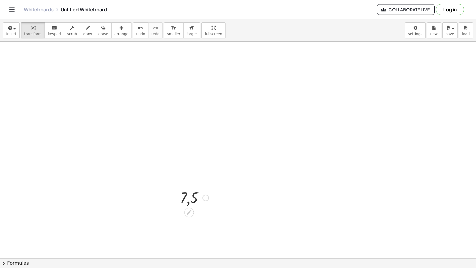
drag, startPoint x: 192, startPoint y: 210, endPoint x: 192, endPoint y: 206, distance: 3.6
drag, startPoint x: 192, startPoint y: 206, endPoint x: 189, endPoint y: 213, distance: 8.1
click at [189, 213] on div at bounding box center [191, 211] width 5 height 11
click at [189, 210] on icon at bounding box center [189, 212] width 6 height 6
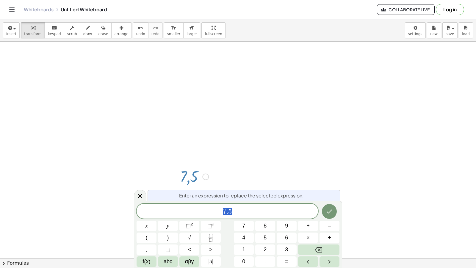
drag, startPoint x: 189, startPoint y: 210, endPoint x: 161, endPoint y: 216, distance: 28.3
click at [154, 216] on div "*** 7 . 5" at bounding box center [228, 211] width 182 height 15
click at [328, 254] on button "Backspace" at bounding box center [318, 249] width 41 height 10
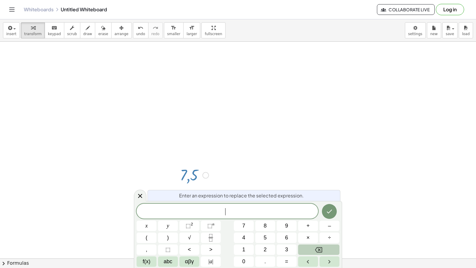
click at [327, 252] on button "Backspace" at bounding box center [318, 249] width 41 height 10
click at [327, 251] on button "Backspace" at bounding box center [318, 249] width 41 height 10
click at [327, 238] on div "​ x y ⬚ 2 ⬚ n 7 8 9 + – ( ) √ 4 5 6 × ÷ , ⬚ < > 1 2 3 f(x) abc αβγ | a | 0 . =" at bounding box center [238, 235] width 203 height 63
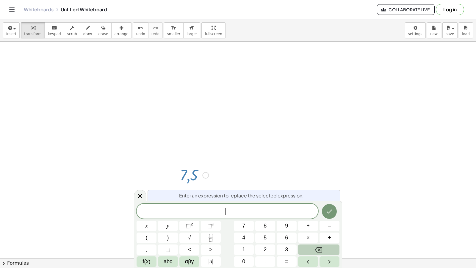
click at [322, 246] on icon "Backspace" at bounding box center [318, 249] width 7 height 7
click at [322, 246] on button "Backspace" at bounding box center [318, 249] width 41 height 10
drag, startPoint x: 321, startPoint y: 246, endPoint x: 234, endPoint y: 195, distance: 100.8
click at [334, 211] on button "Done" at bounding box center [329, 211] width 15 height 15
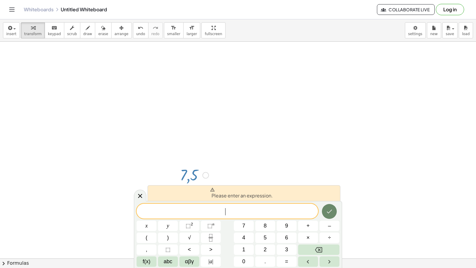
click at [334, 211] on button "Done" at bounding box center [329, 211] width 15 height 15
click at [334, 210] on button "Done" at bounding box center [329, 211] width 15 height 15
click at [333, 210] on icon "Done" at bounding box center [329, 211] width 7 height 7
click at [195, 241] on div "x y ⬚ 2 ⬚ n 7 8 9 + – ( ) √ 4 5 6 × ÷ , ⬚ < > 1 2 3 f(x) abc αβγ | a | 0 . =" at bounding box center [238, 234] width 203 height 63
drag, startPoint x: 196, startPoint y: 232, endPoint x: 214, endPoint y: 171, distance: 63.6
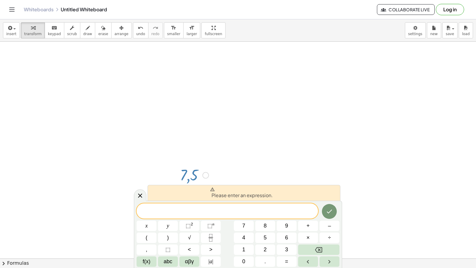
click at [201, 190] on div "Please enter an expression." at bounding box center [244, 193] width 193 height 16
drag, startPoint x: 214, startPoint y: 171, endPoint x: 207, endPoint y: 207, distance: 36.8
drag, startPoint x: 199, startPoint y: 256, endPoint x: 379, endPoint y: 240, distance: 181.4
drag, startPoint x: 379, startPoint y: 240, endPoint x: 383, endPoint y: 240, distance: 3.6
drag, startPoint x: 383, startPoint y: 240, endPoint x: 148, endPoint y: 230, distance: 234.8
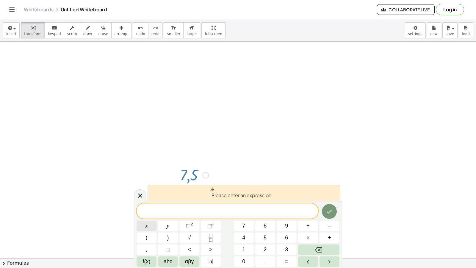
click at [148, 230] on div "x y ⬚ 2 ⬚ n 7 8 9 + – ( ) √ 4 5 6 × ÷ , ⬚ < > 1 2 3 f(x) abc αβγ | a | 0 . =" at bounding box center [238, 234] width 203 height 63
click at [148, 230] on button "x" at bounding box center [147, 226] width 20 height 10
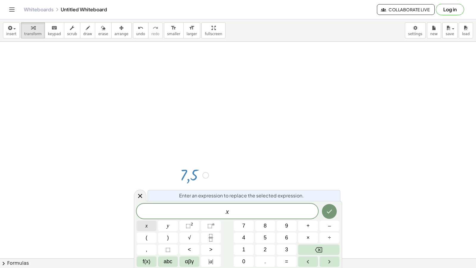
click at [247, 241] on div "x x y ⬚ 2 ⬚ n 7 8 9 + – ( ) √ 4 5 6 × ÷ , ⬚ < > 1 2 3 f(x) abc αβγ | a | 0 . =" at bounding box center [238, 235] width 203 height 63
click at [255, 240] on button "5" at bounding box center [265, 238] width 20 height 10
click at [289, 235] on div "x 5 x y ⬚ 2 ⬚ n 7 8 9 + – ( ) √ 4 5 6 × ÷ , ⬚ < > 1 2 3 f(x) abc αβγ | a | 0 . =" at bounding box center [238, 235] width 203 height 63
click at [293, 236] on div "x 5 x y ⬚ 2 ⬚ n 7 8 9 + – ( ) √ 4 5 6 × ÷ , ⬚ < > 1 2 3 f(x) abc αβγ | a | 0 . =" at bounding box center [238, 235] width 203 height 63
click at [230, 243] on div "x 5 x y ⬚ 2 ⬚ n 7 8 9 + – ( ) √ 4 5 6 × ÷ , ⬚ < > 1 2 3 f(x) abc αβγ | a | 0 . =" at bounding box center [238, 235] width 203 height 63
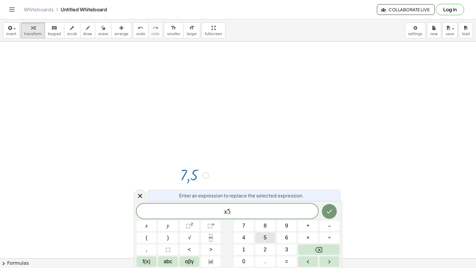
click at [240, 243] on button "4" at bounding box center [244, 238] width 20 height 10
click at [275, 243] on div "x 5 4 x y ⬚ 2 ⬚ n 7 8 9 + – ( ) √ 4 5 6 × ÷ , ⬚ < > 1 2 3 f(x) abc αβγ | a | 0 …" at bounding box center [238, 235] width 203 height 63
click at [275, 241] on div "x 5 4 x y ⬚ 2 ⬚ n 7 8 9 + – ( ) √ 4 5 6 × ÷ , ⬚ < > 1 2 3 f(x) abc αβγ | a | 0 …" at bounding box center [238, 235] width 203 height 63
click at [266, 244] on div "x 5 4 x y ⬚ 2 ⬚ n 7 8 9 + – ( ) √ 4 5 6 × ÷ , ⬚ < > 1 2 3 f(x) abc αβγ | a | 0 …" at bounding box center [238, 235] width 203 height 63
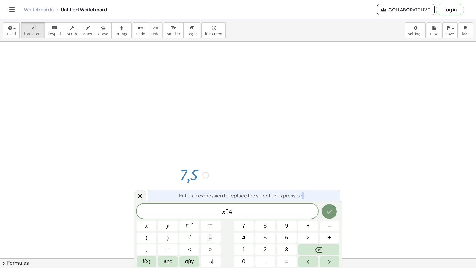
drag, startPoint x: 272, startPoint y: 240, endPoint x: 432, endPoint y: 224, distance: 160.6
click at [441, 230] on div at bounding box center [238, 207] width 476 height 472
click at [326, 204] on div at bounding box center [330, 211] width 20 height 15
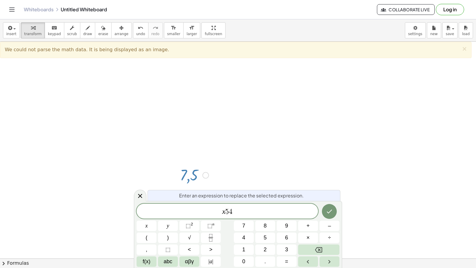
drag, startPoint x: 150, startPoint y: 112, endPoint x: 141, endPoint y: 127, distance: 16.9
click at [141, 127] on div at bounding box center [238, 207] width 476 height 472
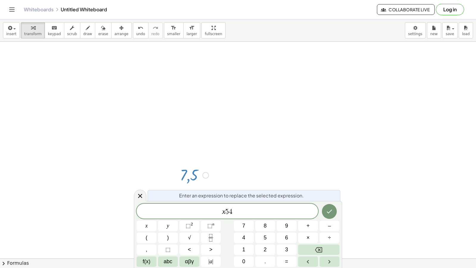
click at [129, 121] on div at bounding box center [238, 207] width 476 height 472
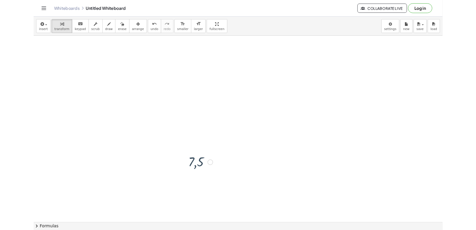
scroll to position [48, 0]
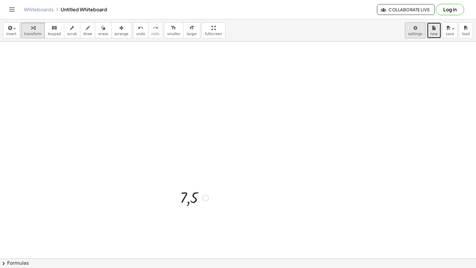
drag, startPoint x: 131, startPoint y: 117, endPoint x: 422, endPoint y: 29, distance: 304.2
click at [436, 32] on span "new" at bounding box center [433, 34] width 7 height 4
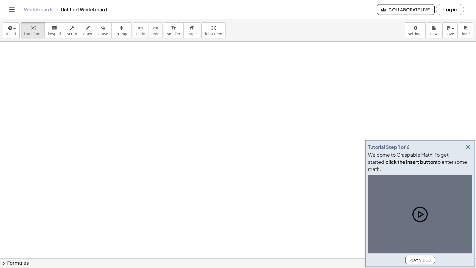
click at [470, 151] on icon "button" at bounding box center [468, 146] width 7 height 7
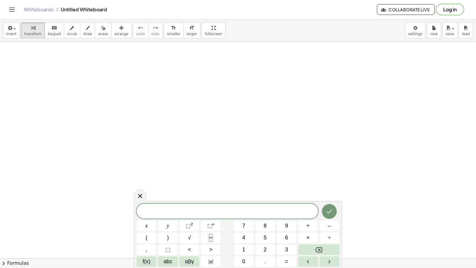
drag, startPoint x: 450, startPoint y: 251, endPoint x: 445, endPoint y: 233, distance: 18.5
drag, startPoint x: 416, startPoint y: 186, endPoint x: 412, endPoint y: 186, distance: 3.6
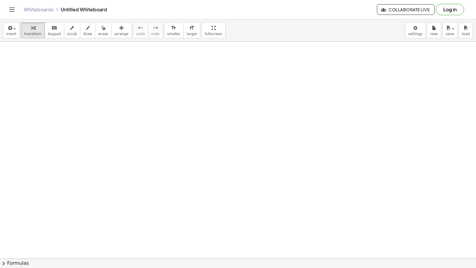
drag, startPoint x: 412, startPoint y: 186, endPoint x: 413, endPoint y: 126, distance: 59.8
drag, startPoint x: 413, startPoint y: 126, endPoint x: 106, endPoint y: 158, distance: 308.9
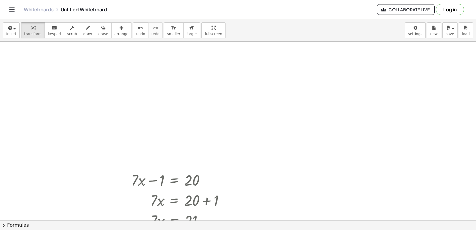
scroll to position [21644, 0]
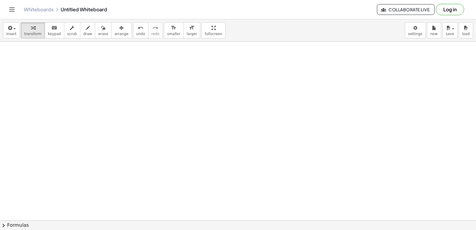
drag, startPoint x: 185, startPoint y: 173, endPoint x: 151, endPoint y: 180, distance: 34.9
drag, startPoint x: 151, startPoint y: 180, endPoint x: 346, endPoint y: 131, distance: 200.9
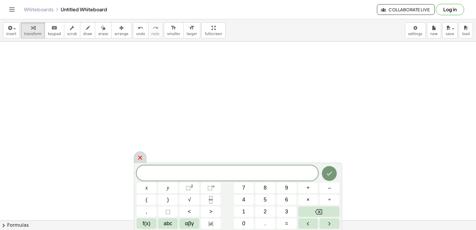
click at [136, 161] on div at bounding box center [140, 158] width 13 height 12
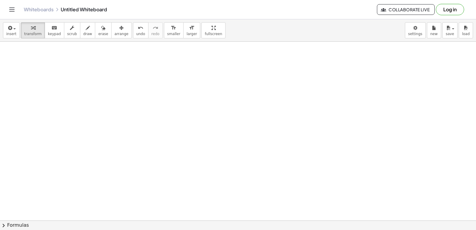
drag, startPoint x: 456, startPoint y: 149, endPoint x: 0, endPoint y: -9, distance: 482.7
click at [0, 0] on html "Graspable Math Activities Get Started Activity Bank Assigned Work Classes White…" at bounding box center [238, 115] width 476 height 230
drag, startPoint x: 274, startPoint y: 194, endPoint x: 266, endPoint y: 196, distance: 8.5
drag, startPoint x: 266, startPoint y: 196, endPoint x: 250, endPoint y: 195, distance: 15.8
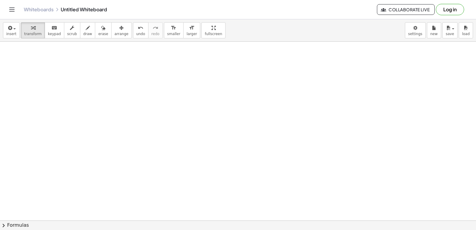
drag, startPoint x: 250, startPoint y: 195, endPoint x: 217, endPoint y: 197, distance: 33.4
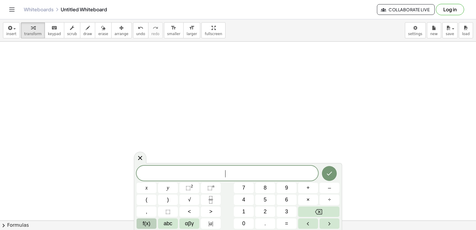
click at [156, 227] on button "f(x)" at bounding box center [147, 224] width 20 height 10
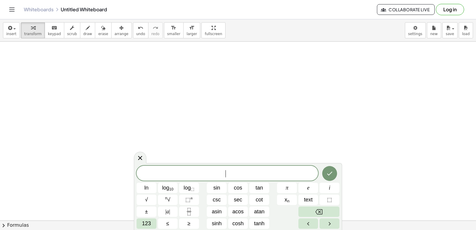
drag, startPoint x: 156, startPoint y: 227, endPoint x: 386, endPoint y: 180, distance: 234.2
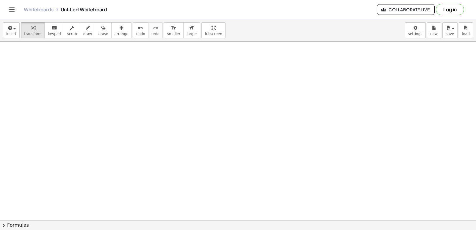
drag, startPoint x: 273, startPoint y: 217, endPoint x: 248, endPoint y: 193, distance: 35.2
drag, startPoint x: 248, startPoint y: 193, endPoint x: 236, endPoint y: 192, distance: 11.3
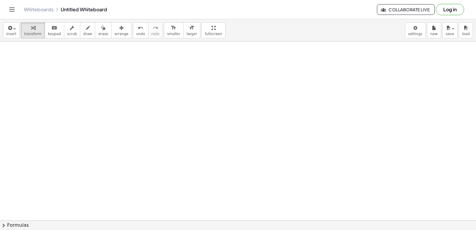
drag, startPoint x: 211, startPoint y: 189, endPoint x: 228, endPoint y: 165, distance: 29.8
drag, startPoint x: 228, startPoint y: 165, endPoint x: 358, endPoint y: 124, distance: 136.3
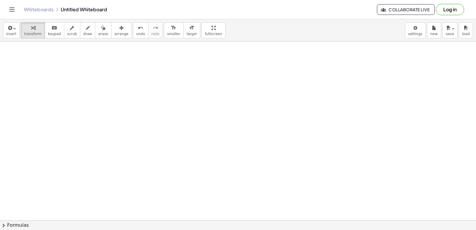
drag, startPoint x: 173, startPoint y: 176, endPoint x: 165, endPoint y: 179, distance: 8.2
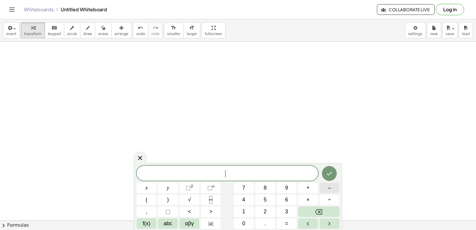
click at [326, 190] on button "–" at bounding box center [330, 188] width 20 height 10
click at [288, 208] on span "3" at bounding box center [286, 212] width 3 height 8
click at [314, 203] on button "×" at bounding box center [308, 200] width 20 height 10
click at [313, 186] on button "+" at bounding box center [308, 188] width 20 height 10
click at [272, 201] on button "5" at bounding box center [265, 200] width 20 height 10
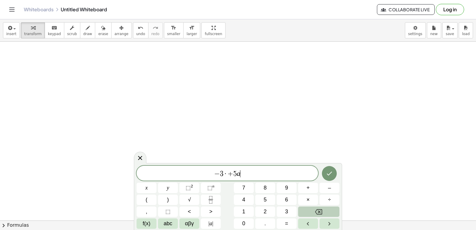
click at [327, 211] on button "Backspace" at bounding box center [318, 212] width 41 height 10
click at [164, 189] on button "y" at bounding box center [168, 188] width 20 height 10
click at [280, 222] on button "=" at bounding box center [287, 224] width 20 height 10
click at [335, 177] on button "Done" at bounding box center [329, 173] width 15 height 15
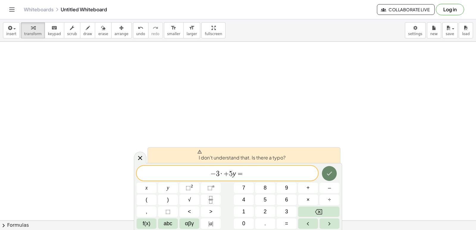
click at [326, 210] on button "Backspace" at bounding box center [318, 212] width 41 height 10
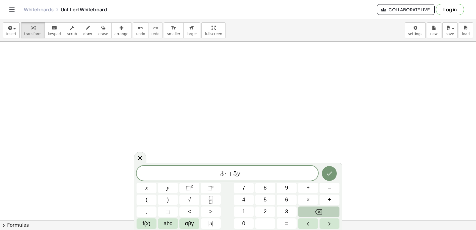
click at [326, 210] on button "Backspace" at bounding box center [318, 212] width 41 height 10
click at [327, 211] on button "Backspace" at bounding box center [318, 212] width 41 height 10
click at [329, 211] on button "Backspace" at bounding box center [318, 212] width 41 height 10
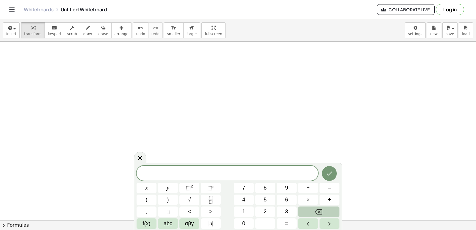
click at [330, 213] on button "Backspace" at bounding box center [318, 212] width 41 height 10
drag, startPoint x: 330, startPoint y: 218, endPoint x: 329, endPoint y: 213, distance: 4.6
click at [329, 213] on div "x y ⬚ 2 ⬚ n 7 8 9 + – ( ) √ 4 5 6 × ÷ , ⬚ < > 1 2 3 f(x) abc αβγ | a | 0 . =" at bounding box center [238, 197] width 203 height 63
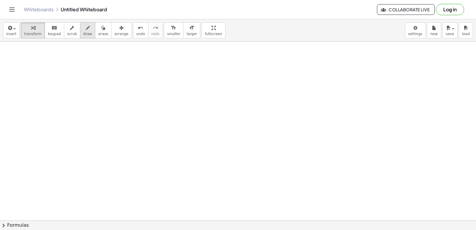
click at [86, 29] on icon "button" at bounding box center [88, 27] width 4 height 7
drag, startPoint x: 76, startPoint y: 81, endPoint x: 112, endPoint y: 150, distance: 77.9
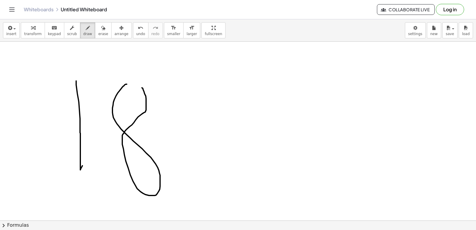
drag, startPoint x: 127, startPoint y: 84, endPoint x: 133, endPoint y: 85, distance: 6.6
drag, startPoint x: 202, startPoint y: 115, endPoint x: 217, endPoint y: 147, distance: 36.1
drag, startPoint x: 195, startPoint y: 134, endPoint x: 223, endPoint y: 128, distance: 28.1
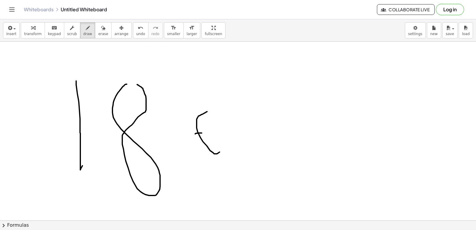
drag, startPoint x: 227, startPoint y: 144, endPoint x: 263, endPoint y: 95, distance: 60.8
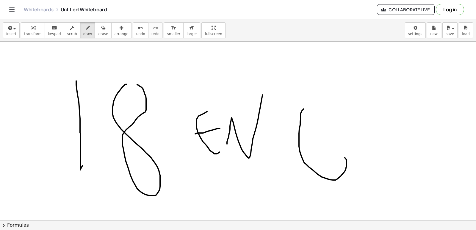
drag, startPoint x: 302, startPoint y: 110, endPoint x: 324, endPoint y: 152, distance: 46.5
drag, startPoint x: 366, startPoint y: 172, endPoint x: 371, endPoint y: 158, distance: 14.8
drag, startPoint x: 389, startPoint y: 163, endPoint x: 402, endPoint y: 165, distance: 13.6
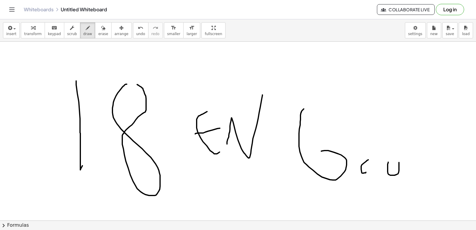
drag, startPoint x: 410, startPoint y: 174, endPoint x: 432, endPoint y: 164, distance: 23.6
drag, startPoint x: 395, startPoint y: 143, endPoint x: 151, endPoint y: 114, distance: 245.8
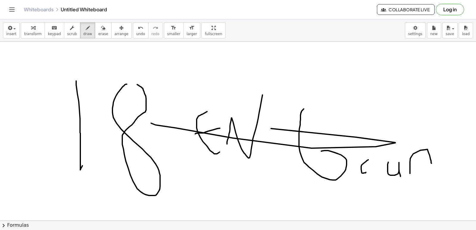
scroll to position [21332, 0]
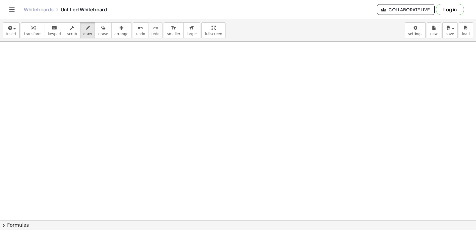
drag, startPoint x: 235, startPoint y: 140, endPoint x: 154, endPoint y: 139, distance: 81.0
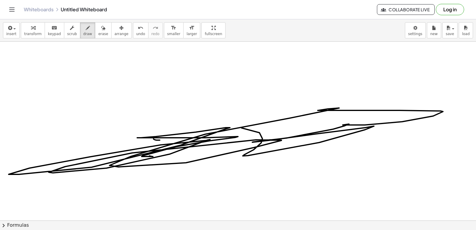
drag, startPoint x: 153, startPoint y: 157, endPoint x: 215, endPoint y: 128, distance: 68.2
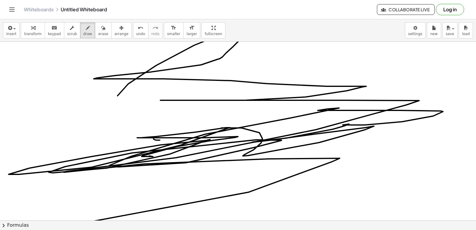
drag, startPoint x: 115, startPoint y: 76, endPoint x: 75, endPoint y: 238, distance: 166.7
click at [75, 230] on html "Graspable Math Activities Get Started Activity Bank Assigned Work Classes White…" at bounding box center [238, 115] width 476 height 230
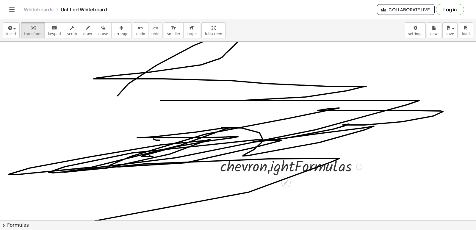
click at [280, 157] on div at bounding box center [291, 166] width 148 height 22
click at [284, 171] on div at bounding box center [291, 166] width 148 height 22
